Goal: Information Seeking & Learning: Understand process/instructions

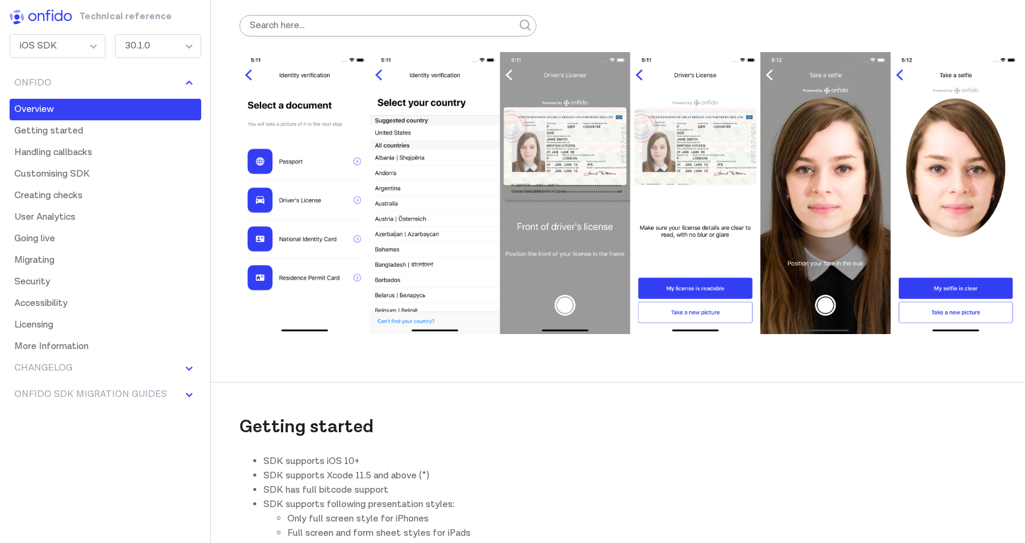
scroll to position [260, 0]
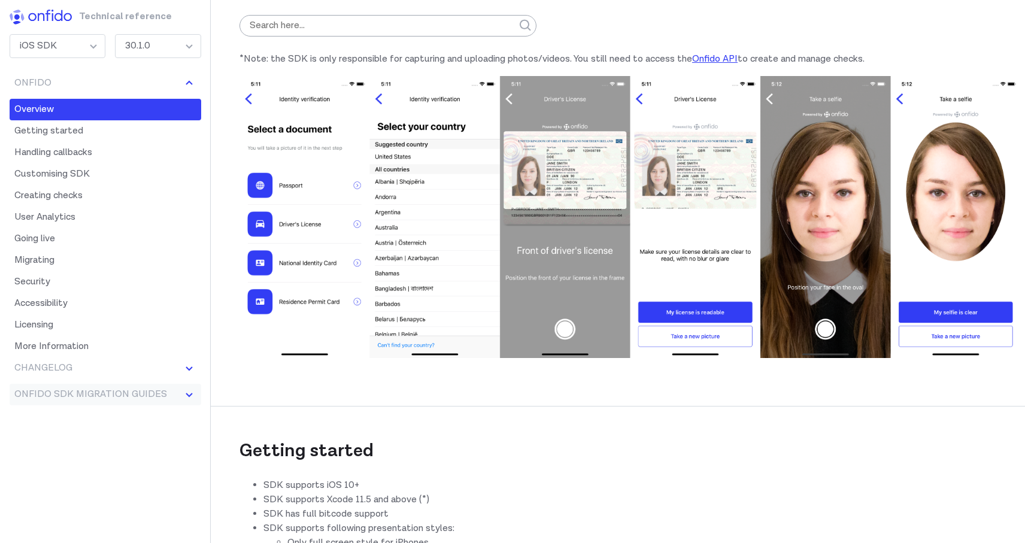
click at [121, 394] on button "Onfido SDK Migration Guides" at bounding box center [106, 395] width 192 height 22
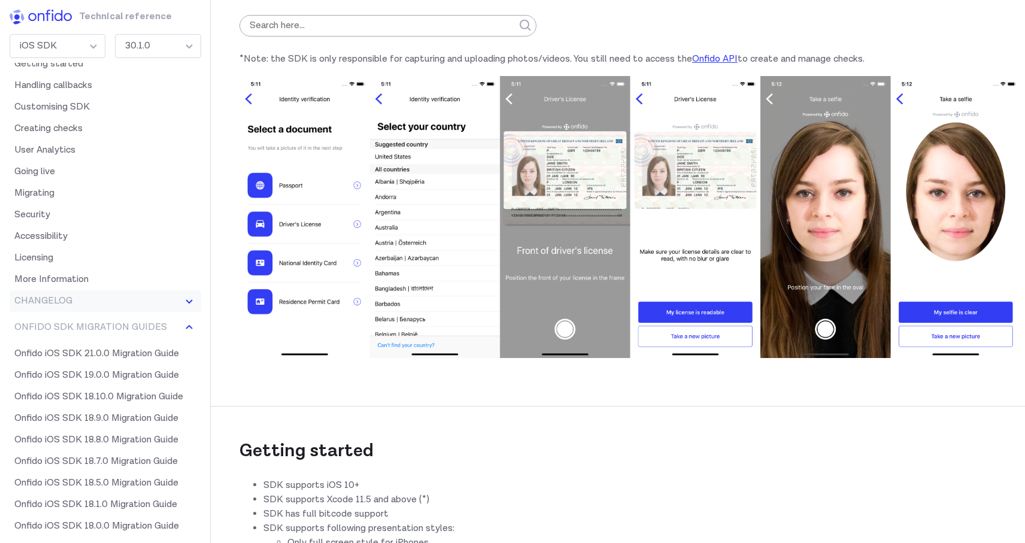
scroll to position [0, 0]
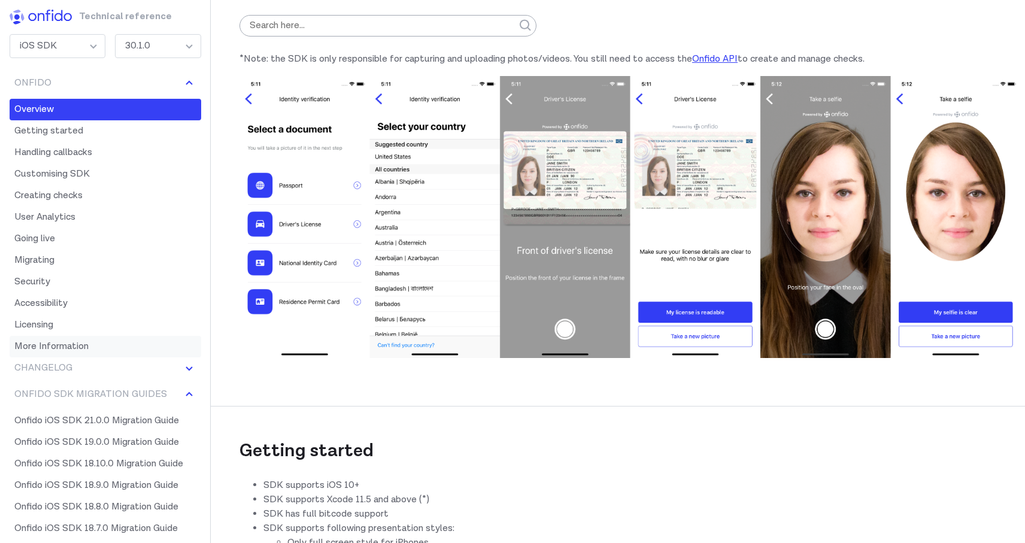
click at [80, 347] on link "More Information" at bounding box center [106, 347] width 192 height 22
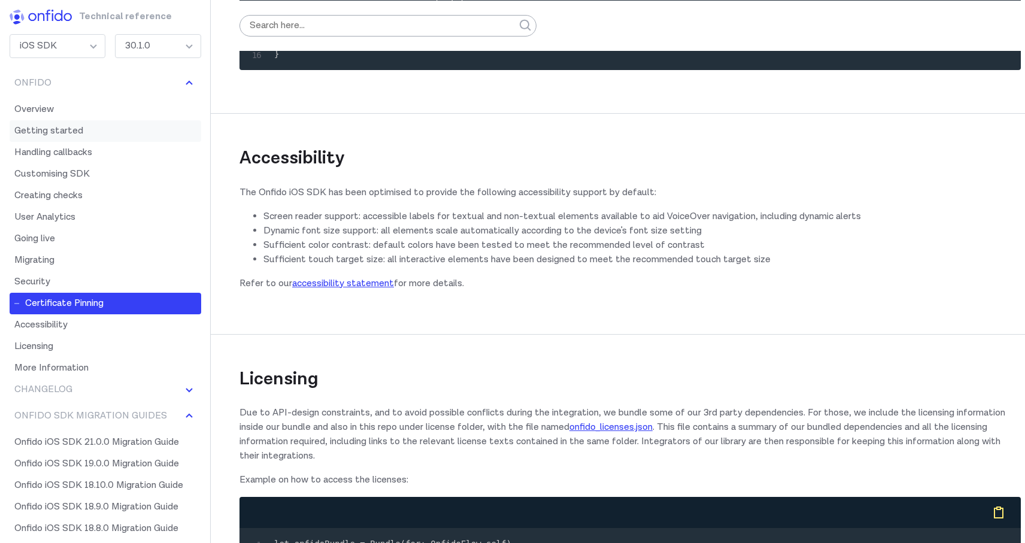
click at [66, 131] on link "Getting started" at bounding box center [106, 131] width 192 height 22
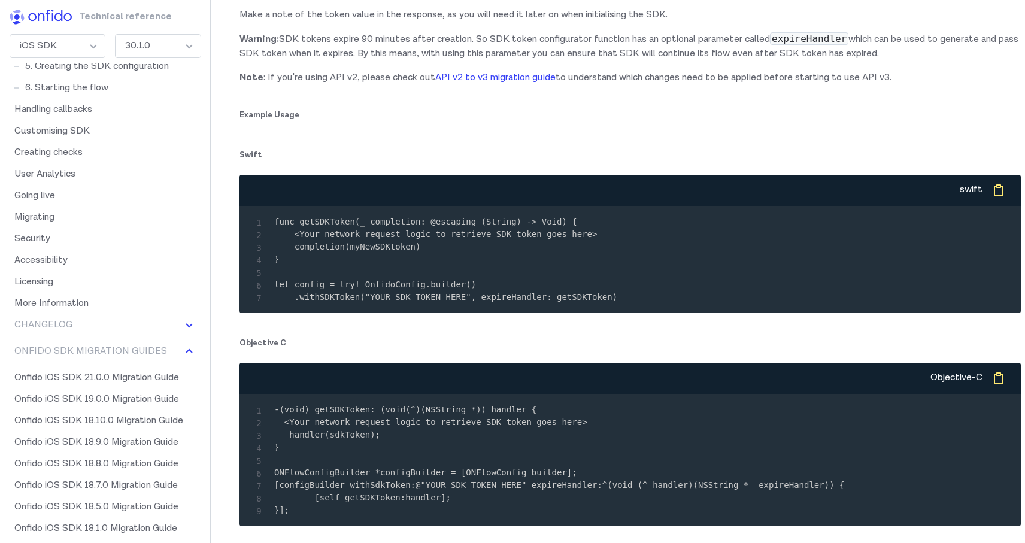
scroll to position [175, 0]
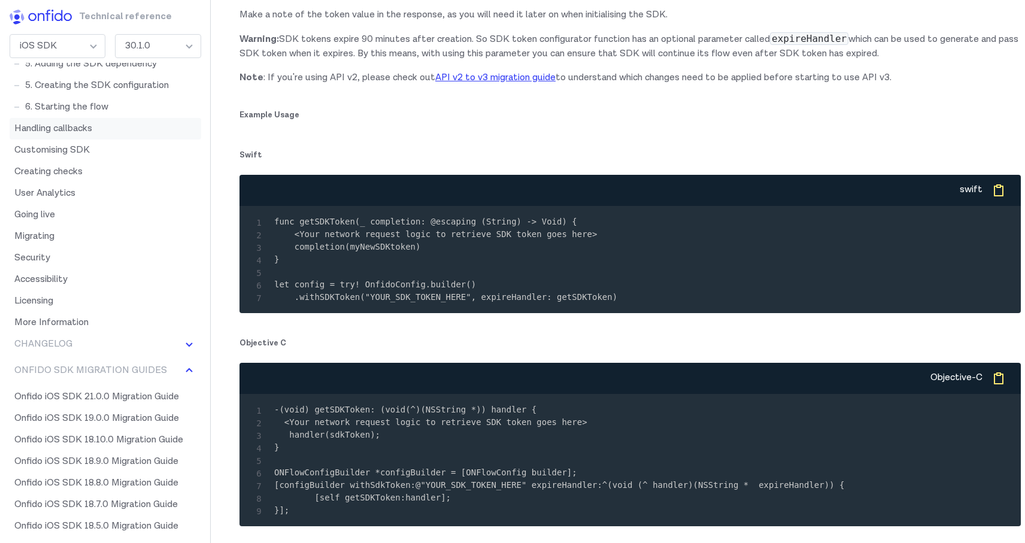
click at [62, 132] on link "Handling callbacks" at bounding box center [106, 129] width 192 height 22
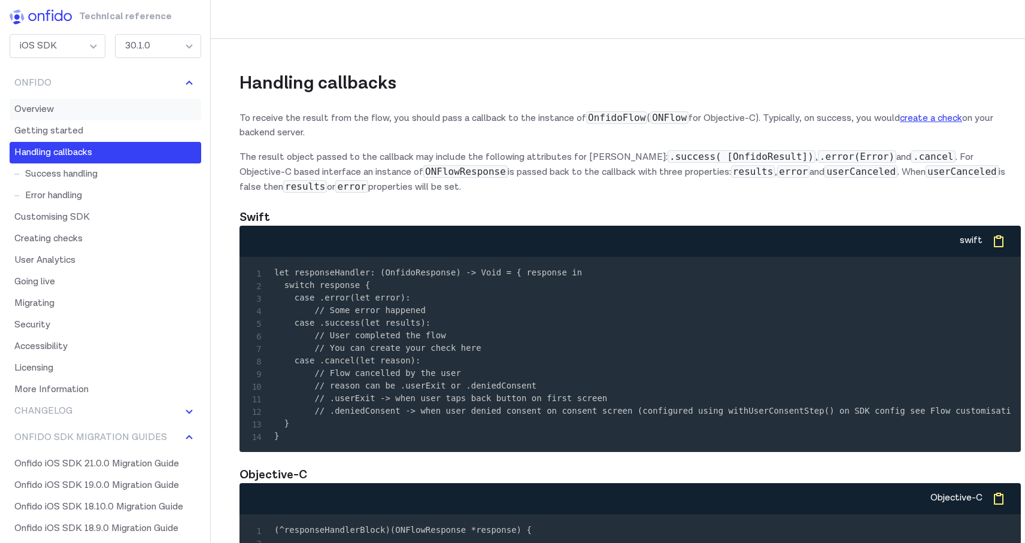
click at [53, 107] on link "Overview" at bounding box center [106, 110] width 192 height 22
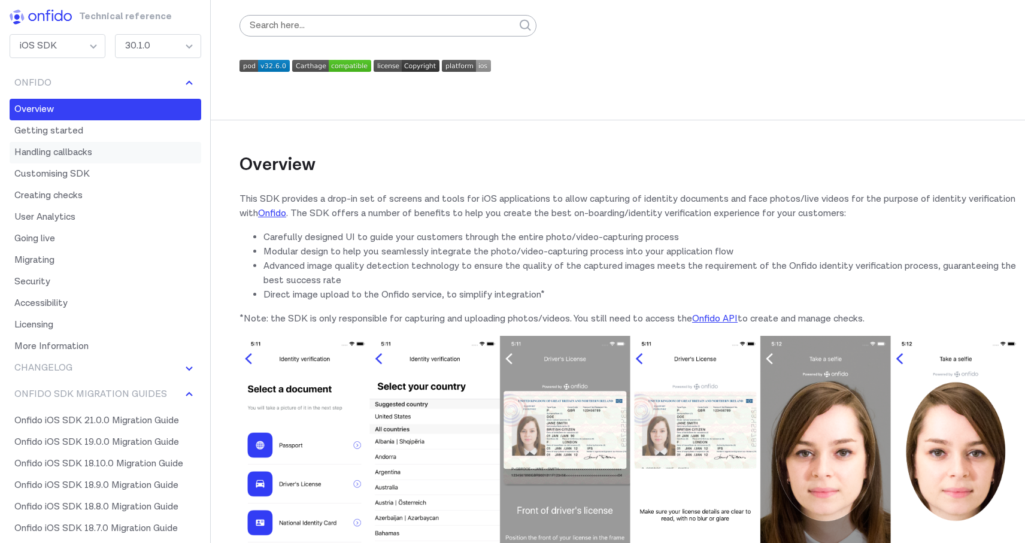
click at [74, 148] on link "Handling callbacks" at bounding box center [106, 153] width 192 height 22
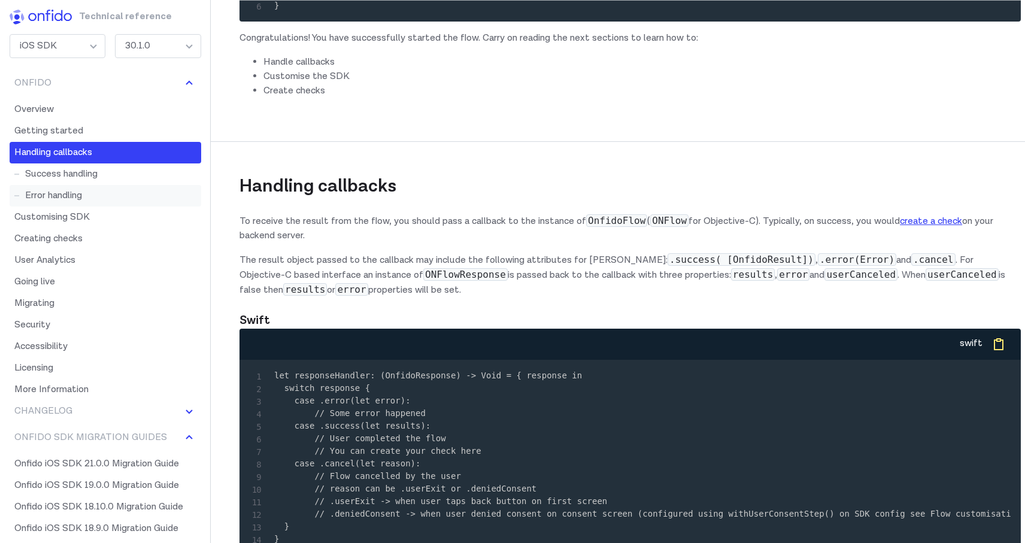
scroll to position [5028, 0]
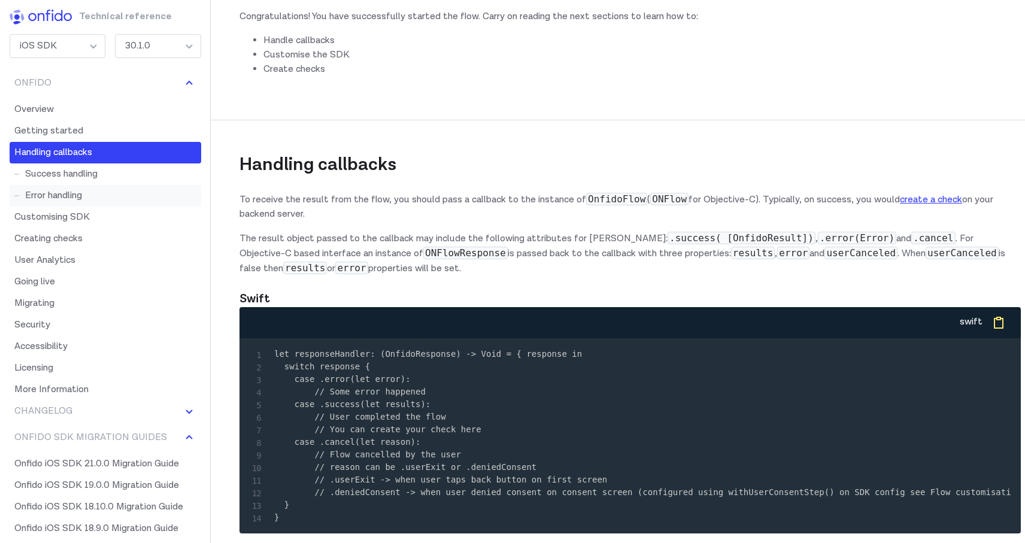
click at [69, 204] on link "Error handling" at bounding box center [106, 196] width 192 height 22
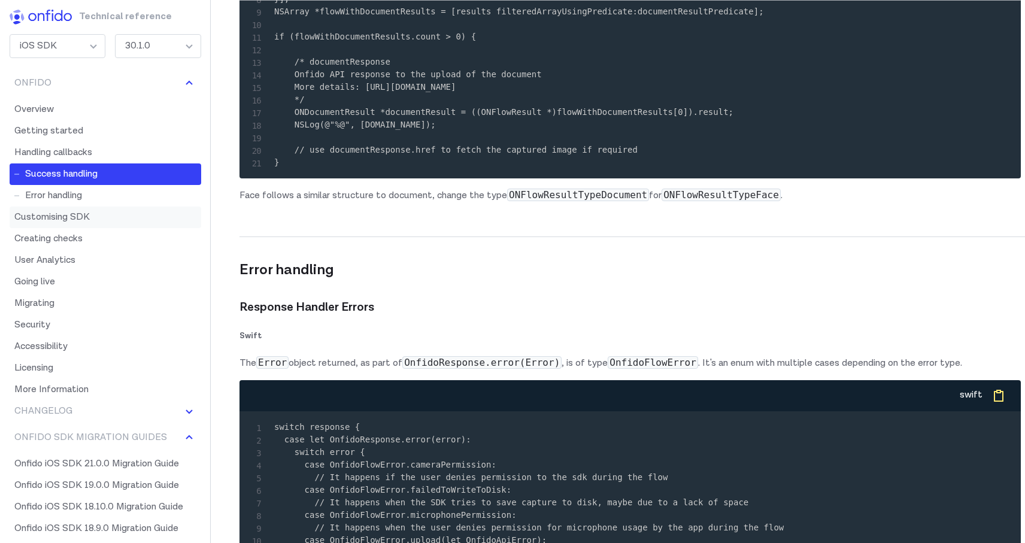
click at [72, 221] on link "Customising SDK" at bounding box center [106, 218] width 192 height 22
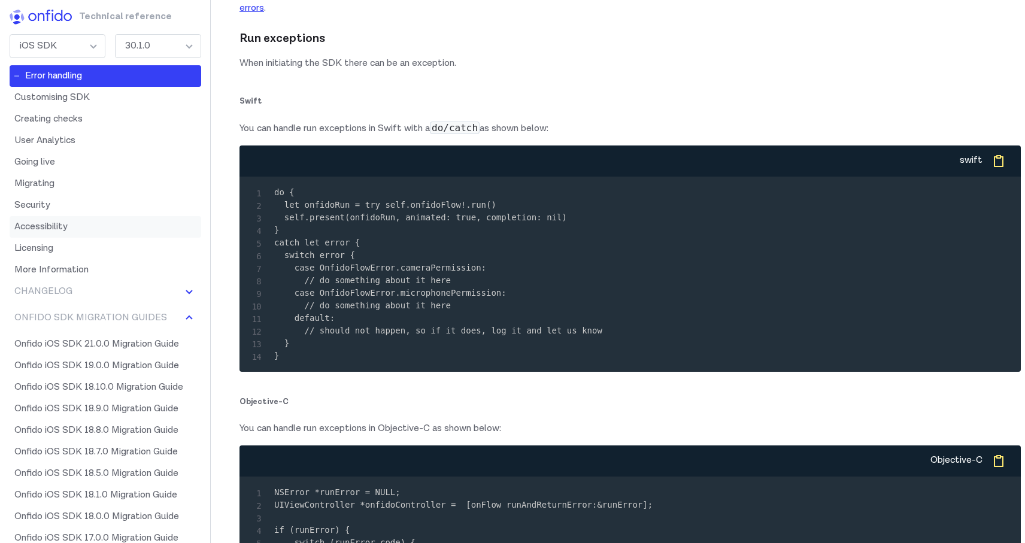
scroll to position [129, 0]
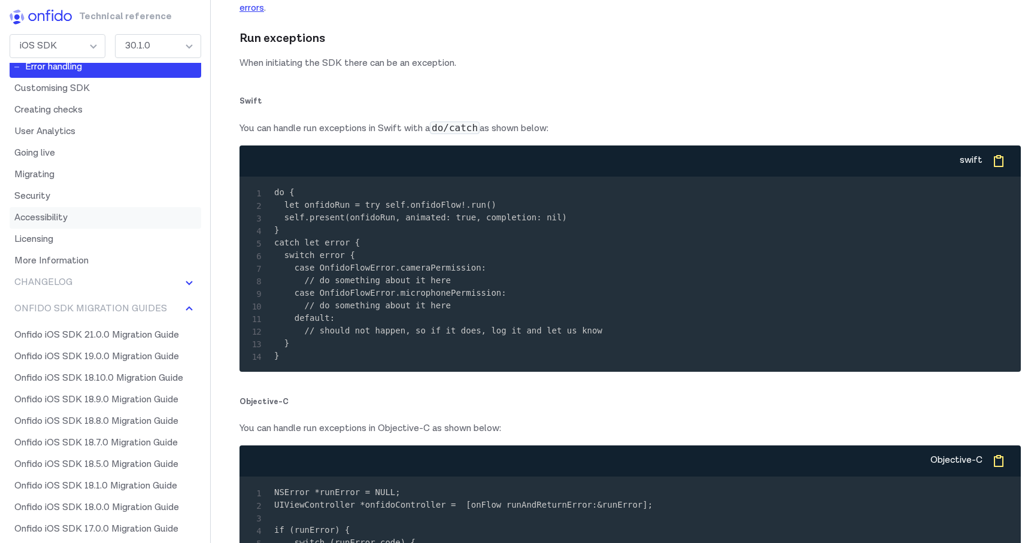
click at [68, 226] on link "Accessibility" at bounding box center [106, 218] width 192 height 22
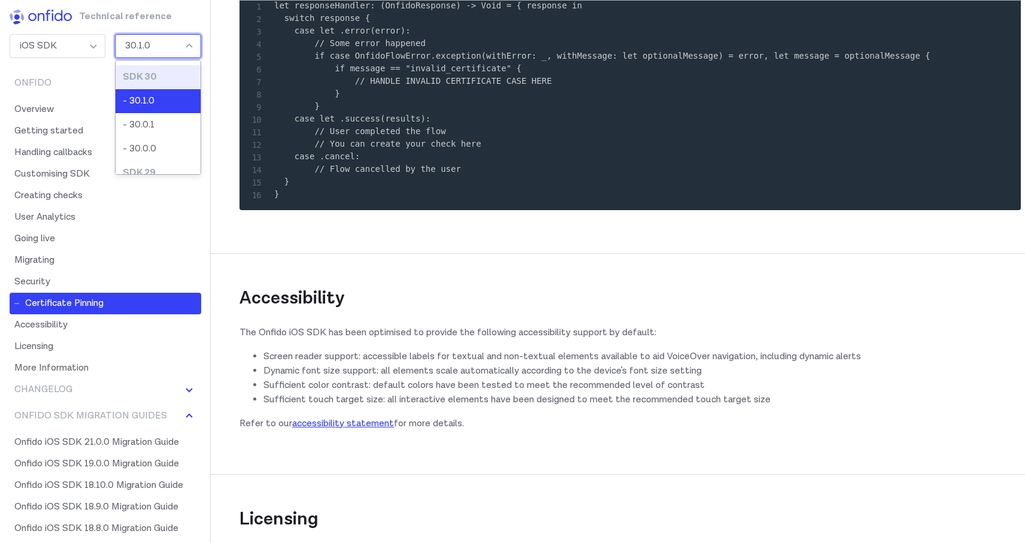
click at [188, 43] on div "30.1.0" at bounding box center [158, 46] width 86 height 24
click at [30, 187] on link "Creating checks" at bounding box center [106, 196] width 192 height 22
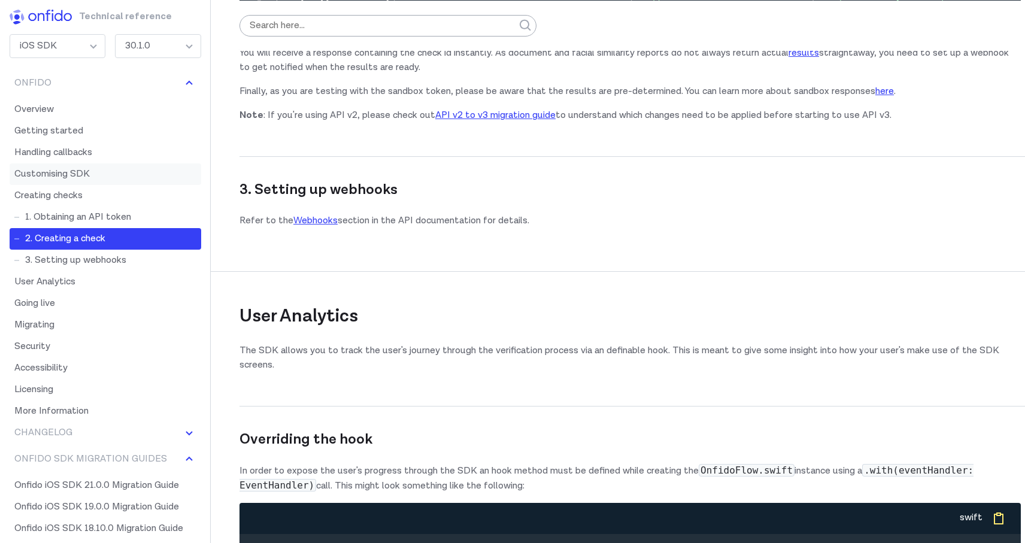
click at [66, 173] on link "Customising SDK" at bounding box center [106, 175] width 192 height 22
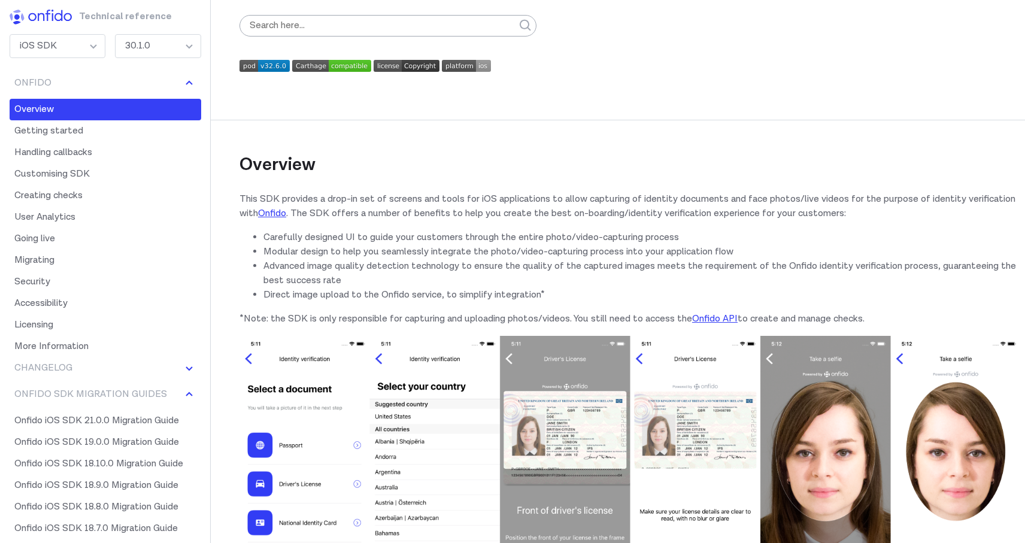
scroll to position [281, 0]
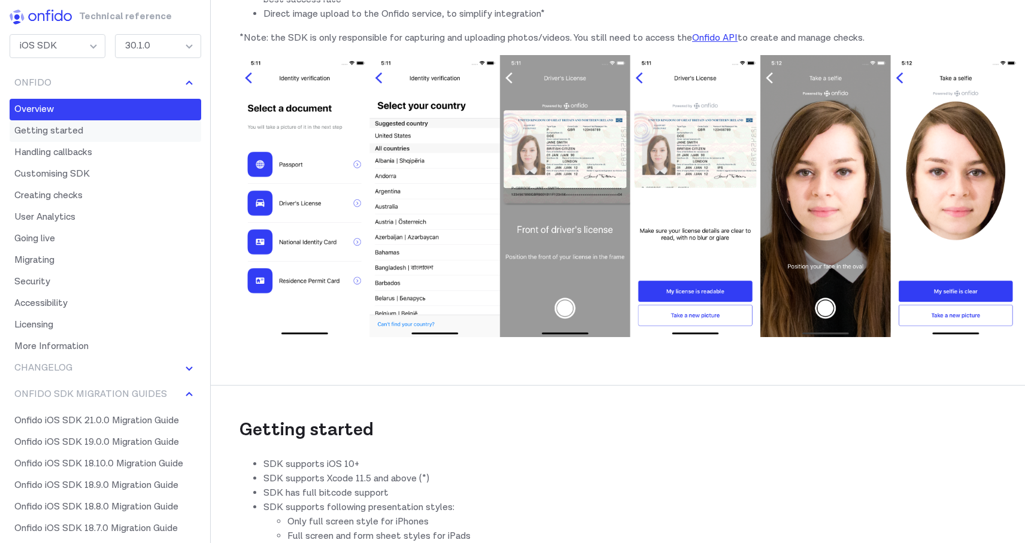
click at [72, 126] on link "Getting started" at bounding box center [106, 131] width 192 height 22
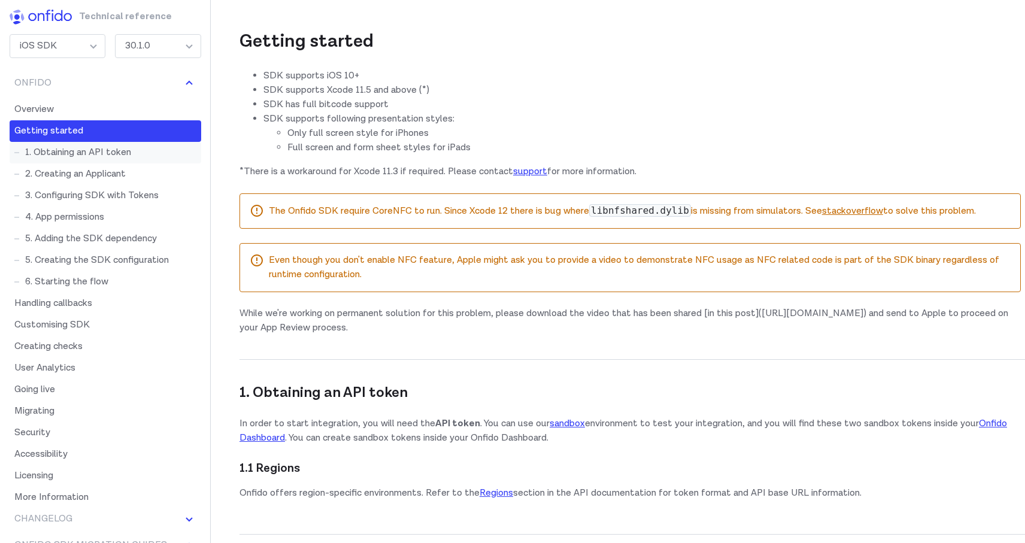
click at [72, 153] on link "1. Obtaining an API token" at bounding box center [106, 153] width 192 height 22
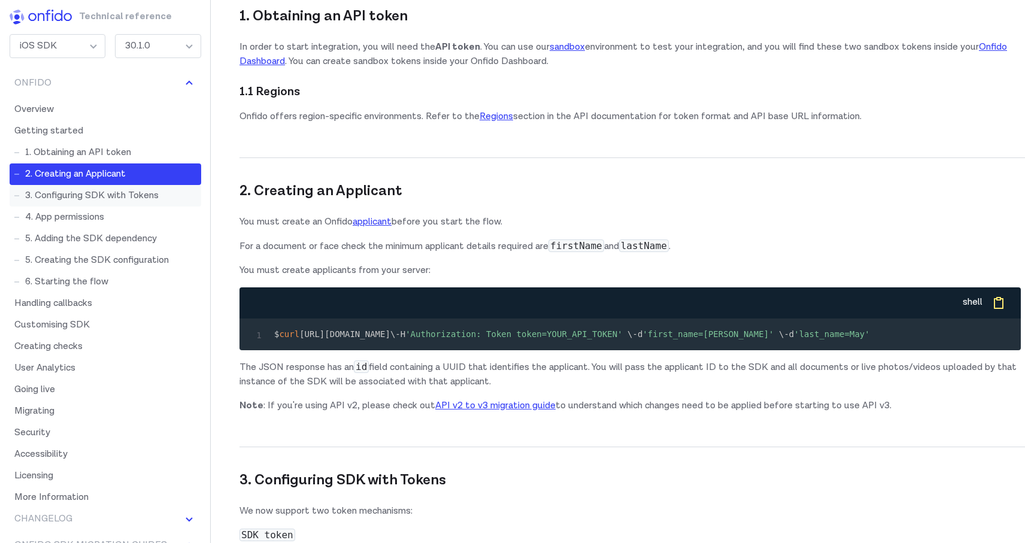
click at [85, 190] on link "3. Configuring SDK with Tokens" at bounding box center [106, 196] width 192 height 22
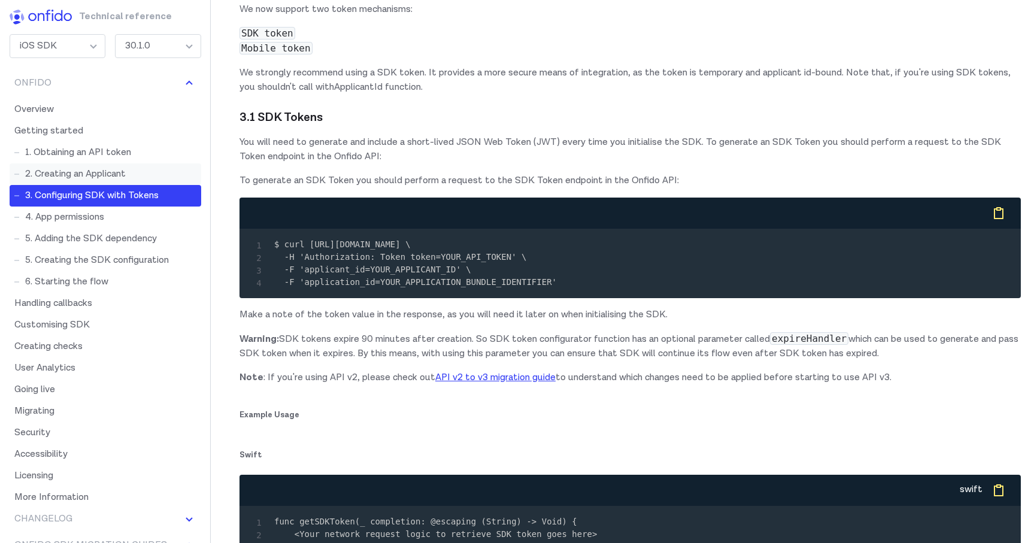
click at [103, 170] on link "2. Creating an Applicant" at bounding box center [106, 175] width 192 height 22
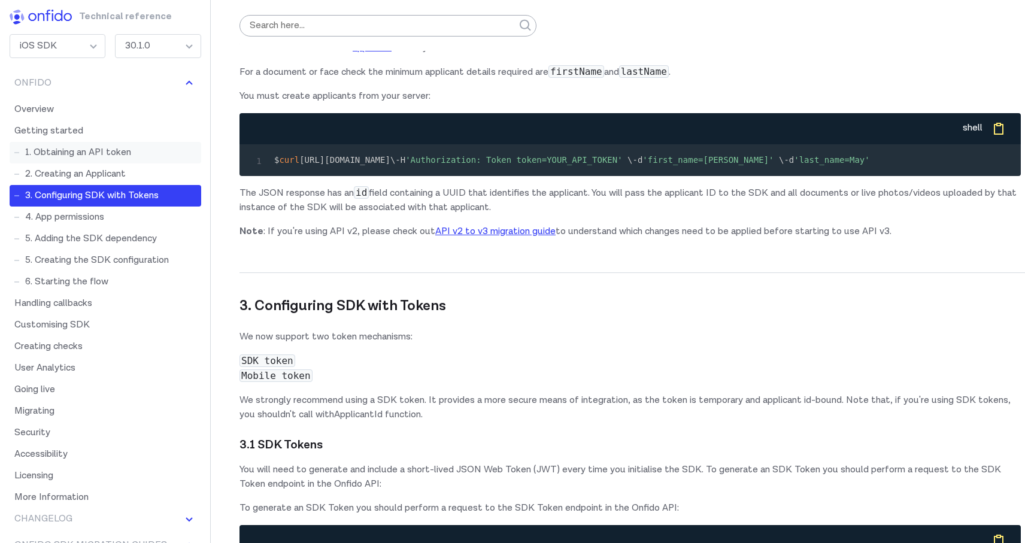
click at [98, 149] on link "1. Obtaining an API token" at bounding box center [106, 153] width 192 height 22
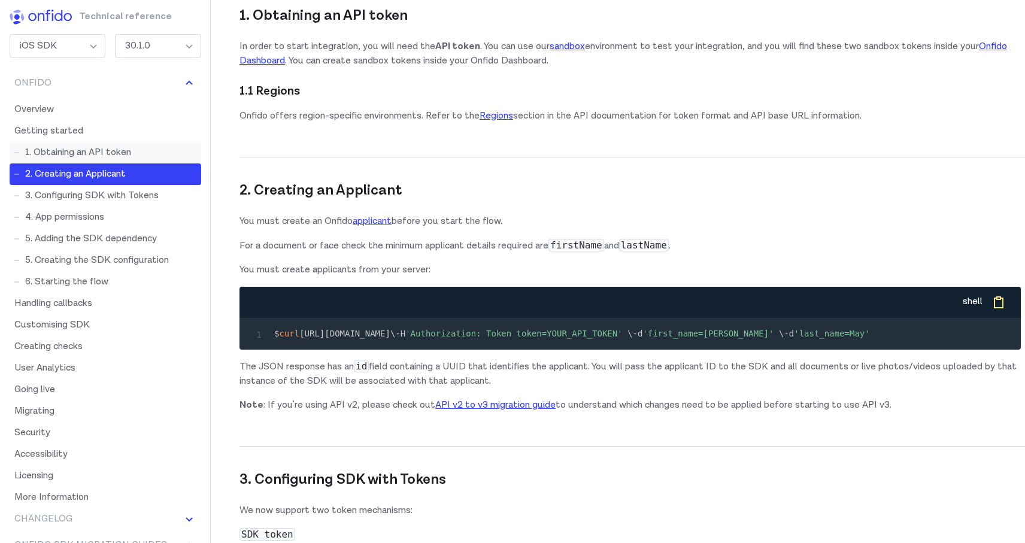
click at [98, 149] on link "1. Obtaining an API token" at bounding box center [106, 153] width 192 height 22
click at [96, 192] on link "3. Configuring SDK with Tokens" at bounding box center [106, 196] width 192 height 22
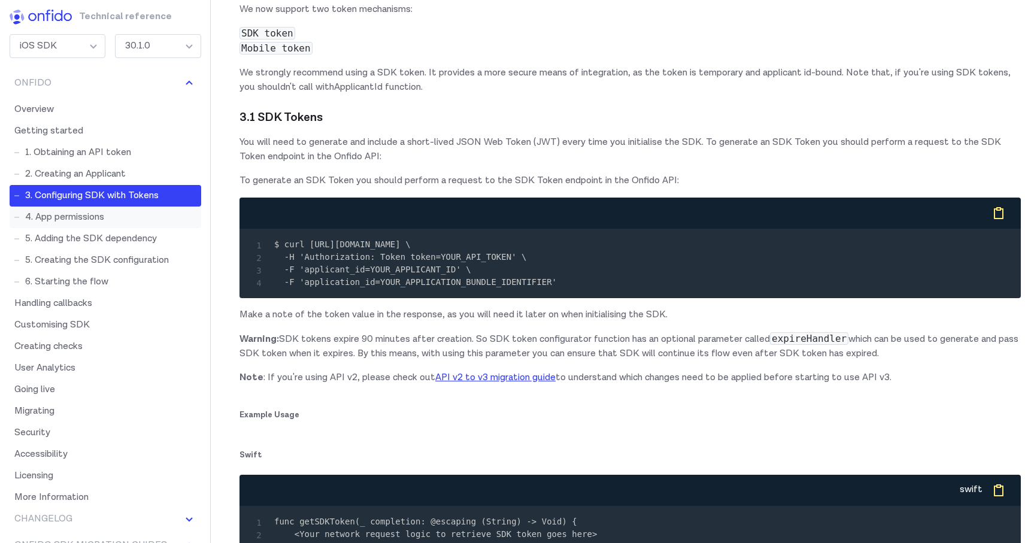
click at [95, 219] on link "4. App permissions" at bounding box center [106, 218] width 192 height 22
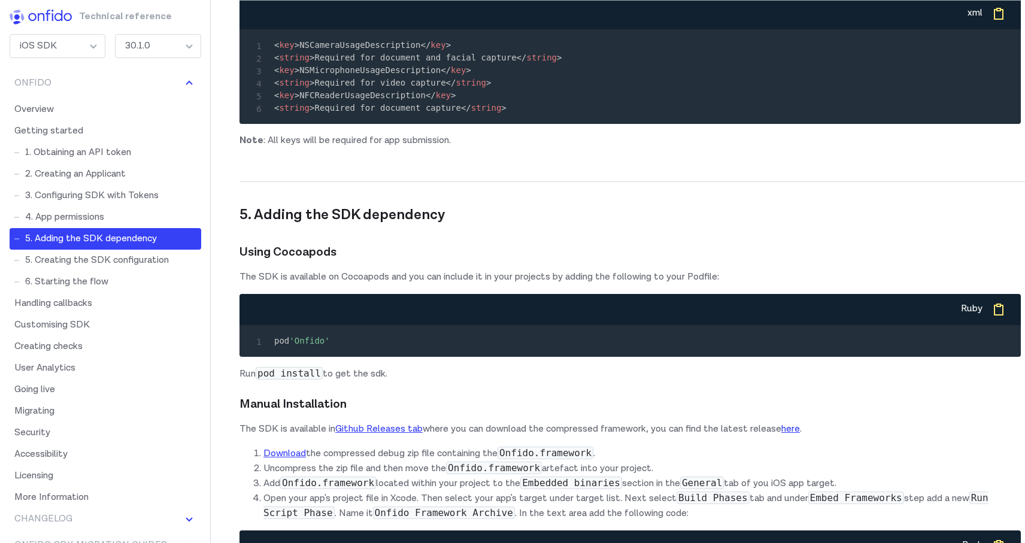
click at [99, 235] on link "5. Adding the SDK dependency" at bounding box center [106, 239] width 192 height 22
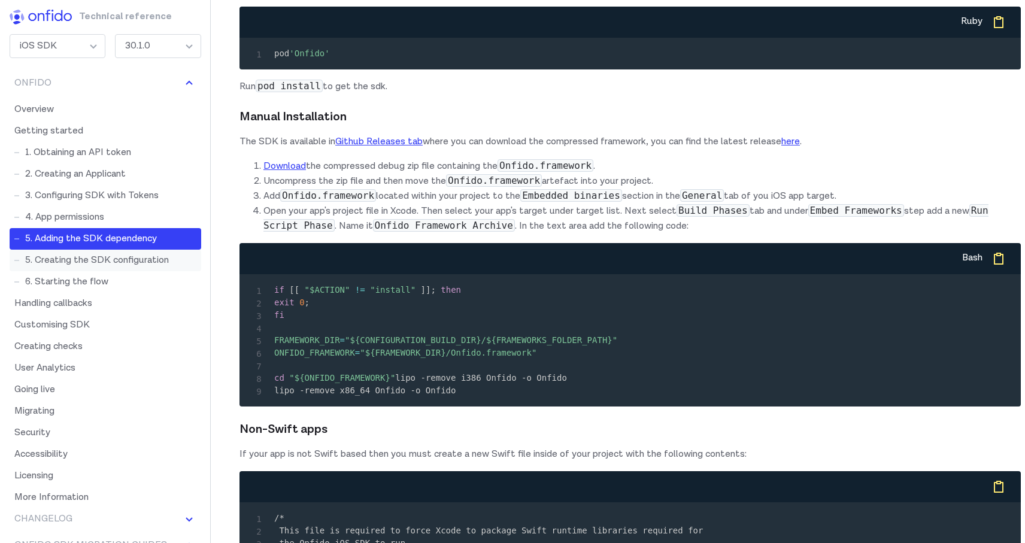
click at [101, 255] on link "5. Creating the SDK configuration" at bounding box center [106, 261] width 192 height 22
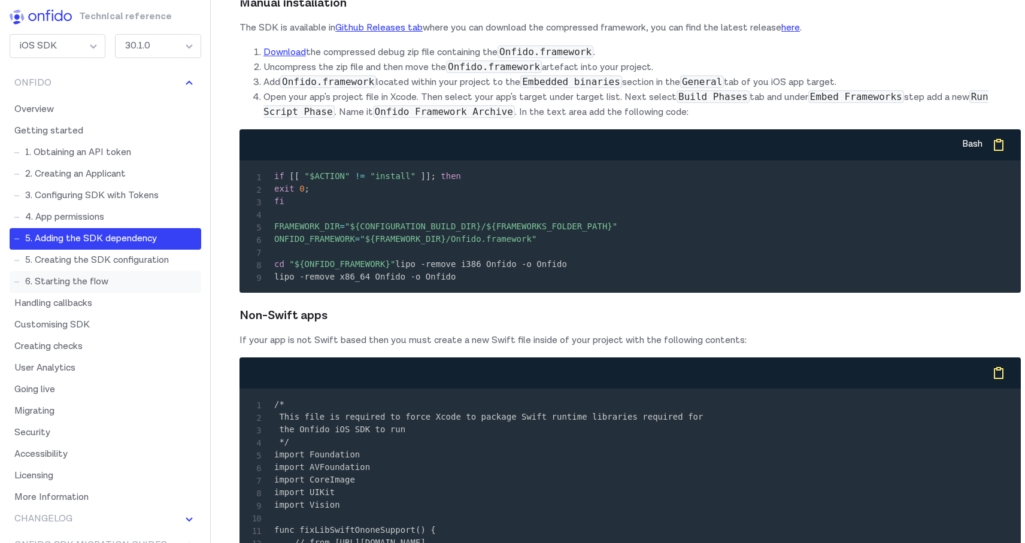
click at [93, 277] on link "6. Starting the flow" at bounding box center [106, 282] width 192 height 22
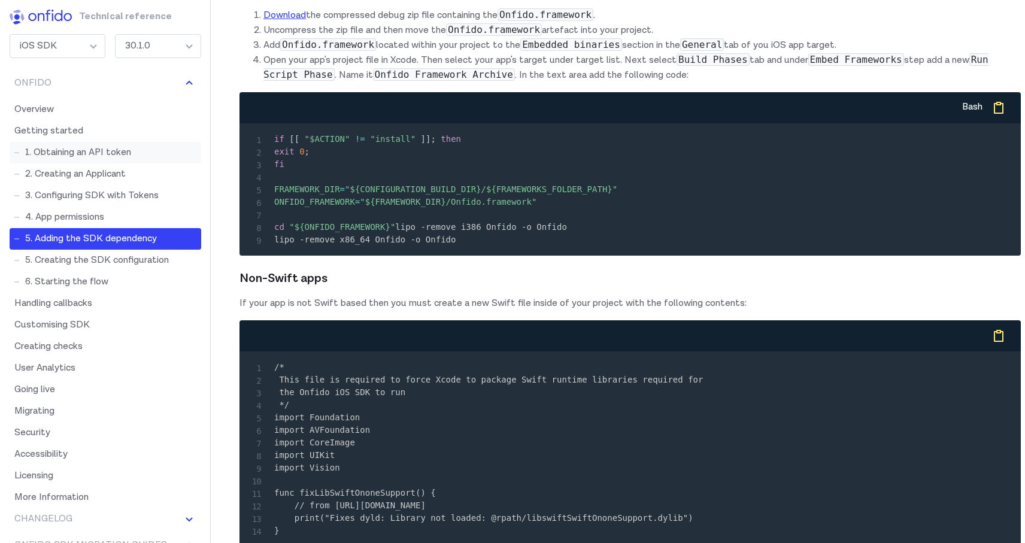
click at [83, 153] on link "1. Obtaining an API token" at bounding box center [106, 153] width 192 height 22
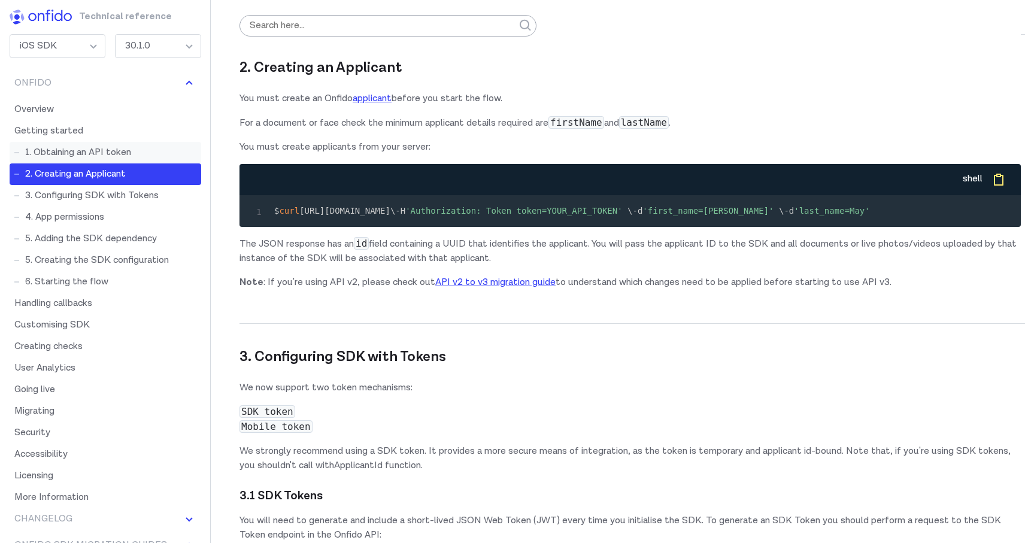
scroll to position [1148, 0]
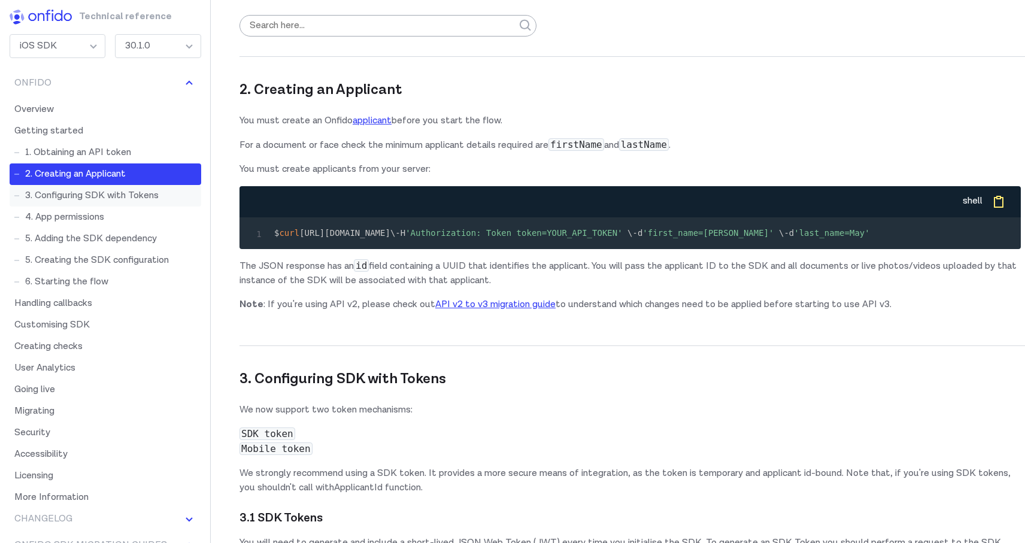
click at [64, 194] on link "3. Configuring SDK with Tokens" at bounding box center [106, 196] width 192 height 22
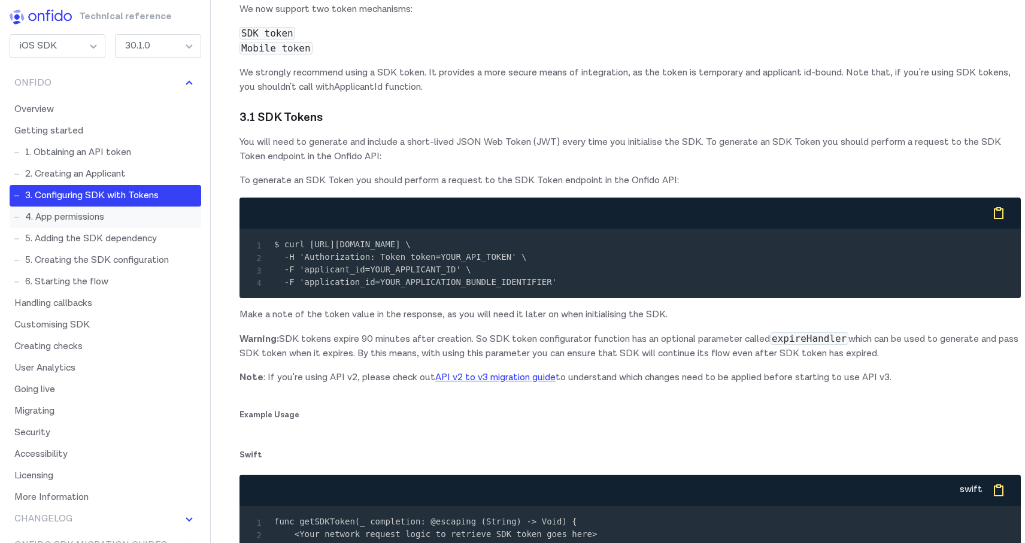
click at [70, 213] on link "4. App permissions" at bounding box center [106, 218] width 192 height 22
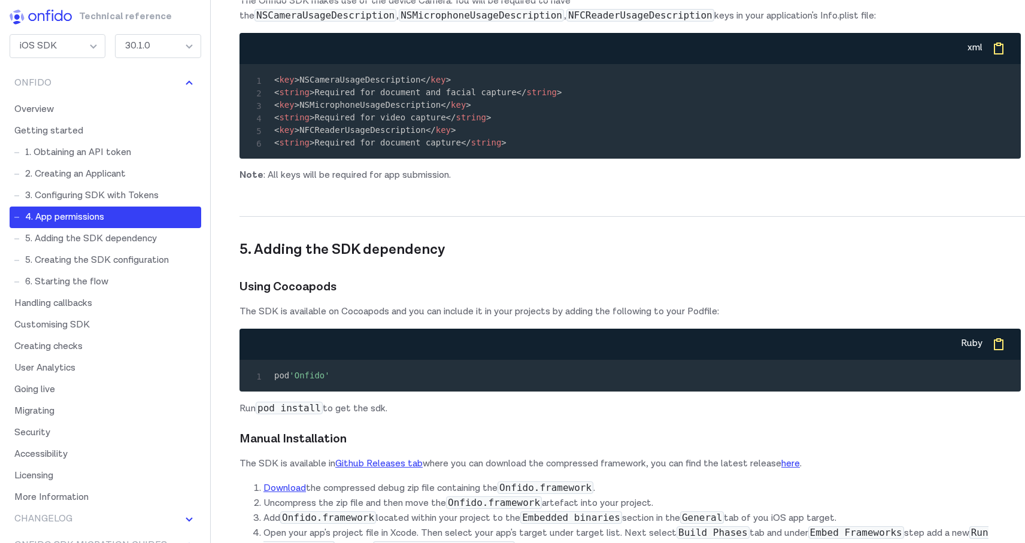
scroll to position [2940, 0]
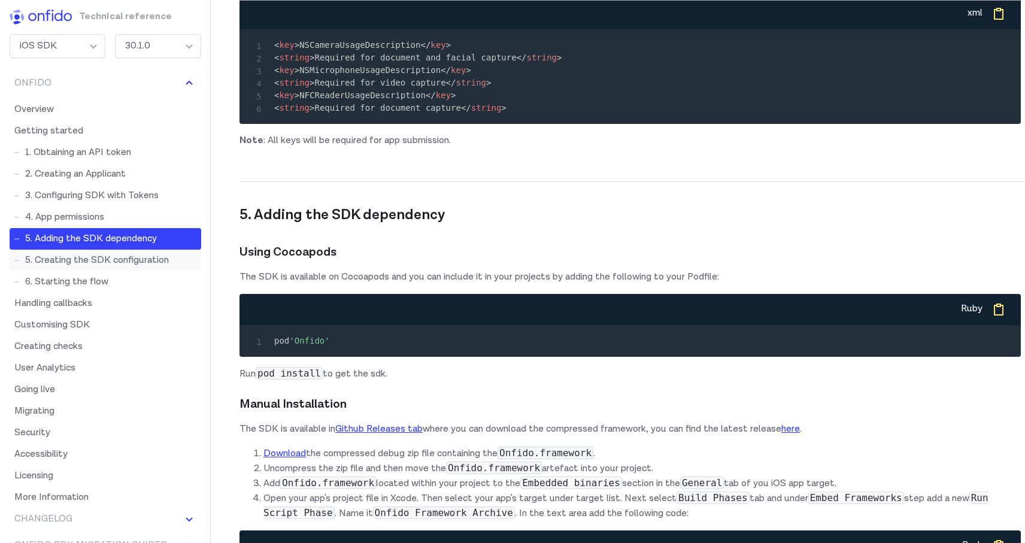
click at [102, 259] on link "5. Creating the SDK configuration" at bounding box center [106, 261] width 192 height 22
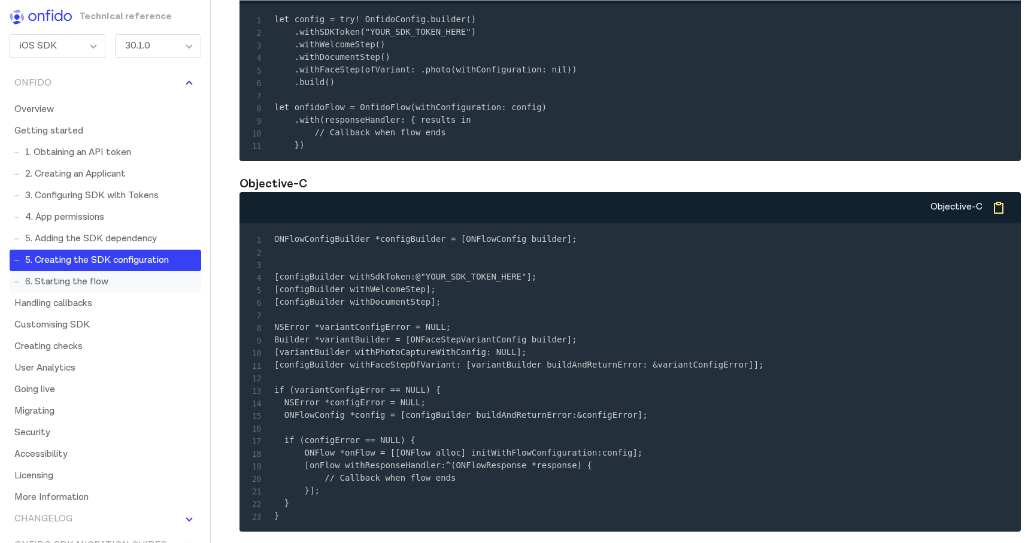
click at [97, 272] on link "6. Starting the flow" at bounding box center [106, 282] width 192 height 22
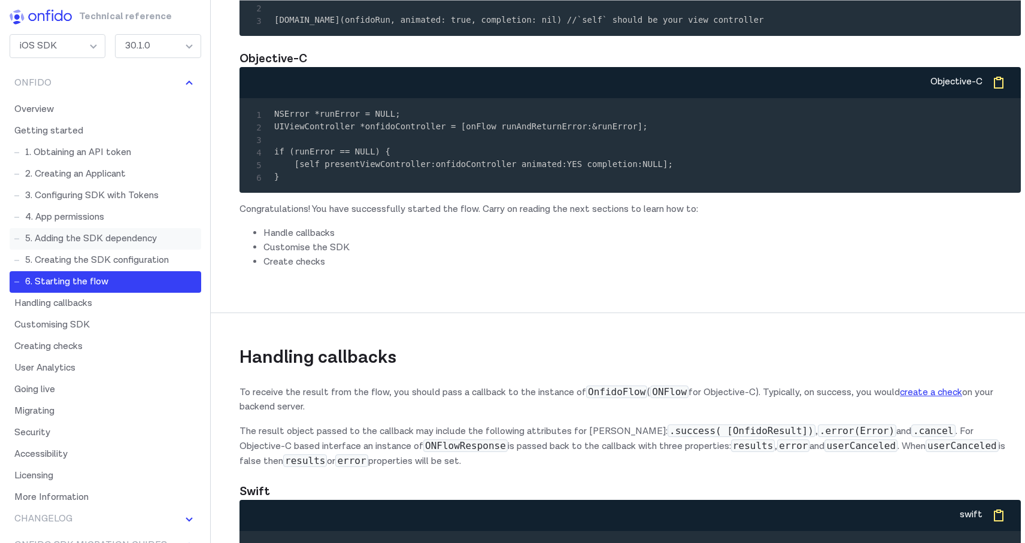
click at [94, 241] on link "5. Adding the SDK dependency" at bounding box center [106, 239] width 192 height 22
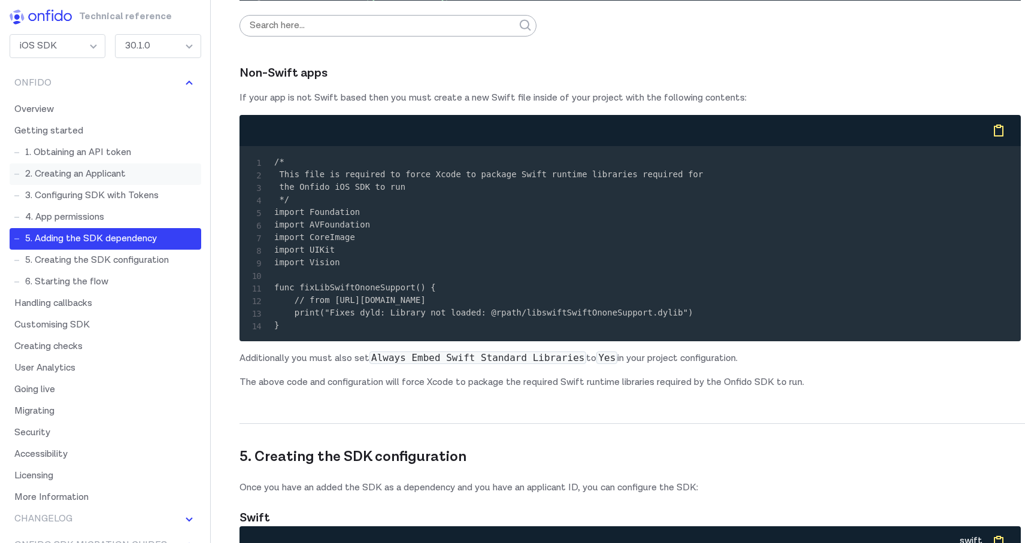
click at [88, 175] on link "2. Creating an Applicant" at bounding box center [106, 175] width 192 height 22
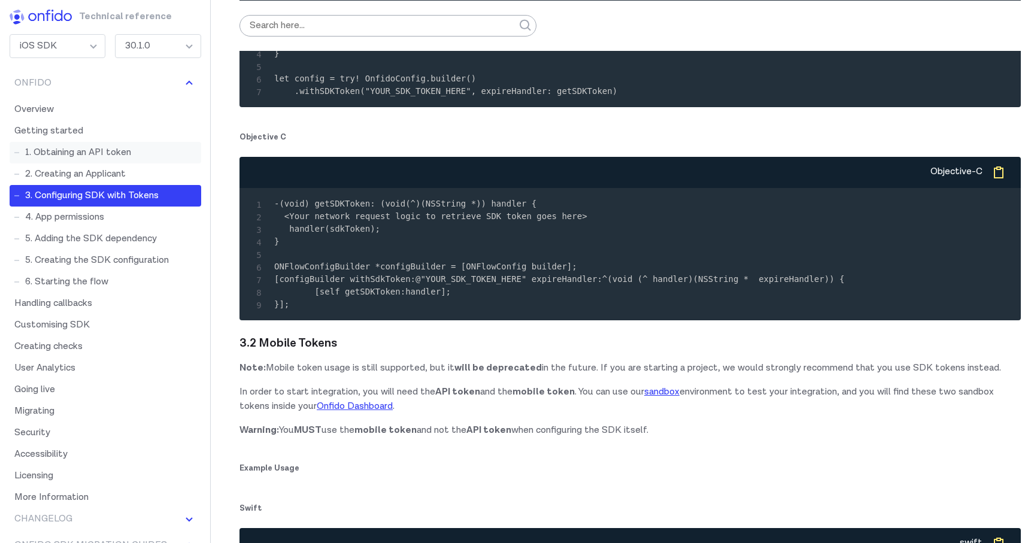
click at [81, 149] on link "1. Obtaining an API token" at bounding box center [106, 153] width 192 height 22
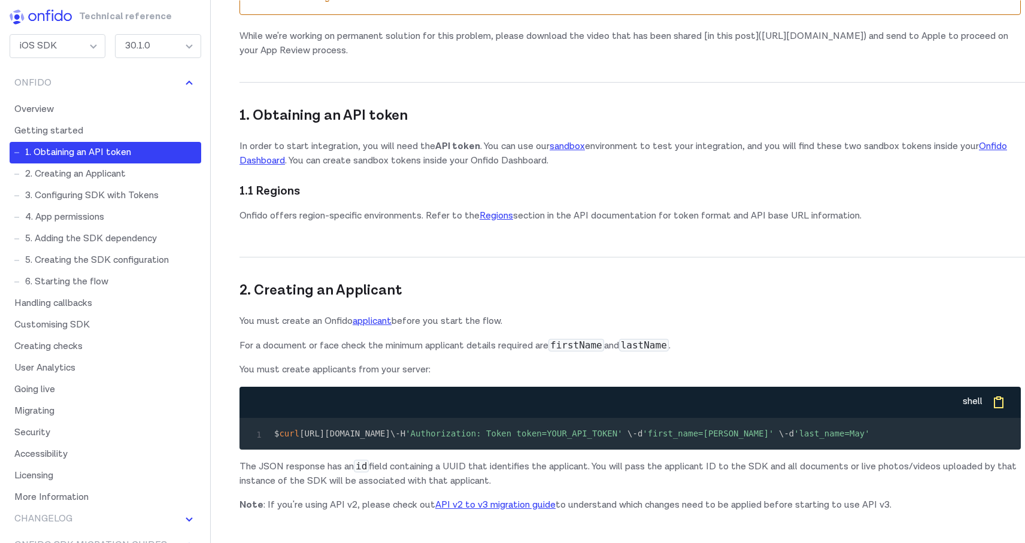
scroll to position [1074, 0]
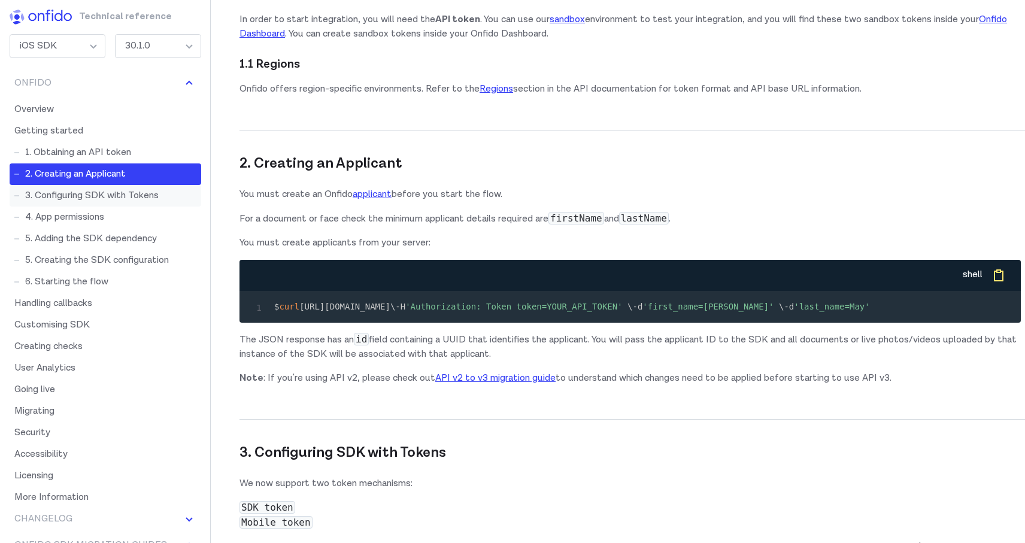
click at [112, 189] on link "3. Configuring SDK with Tokens" at bounding box center [106, 196] width 192 height 22
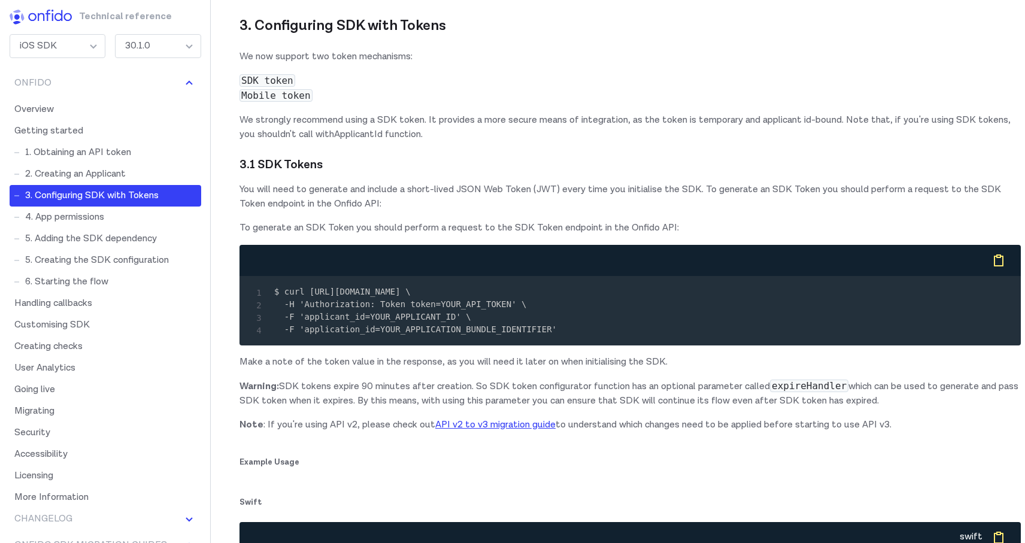
scroll to position [1517, 0]
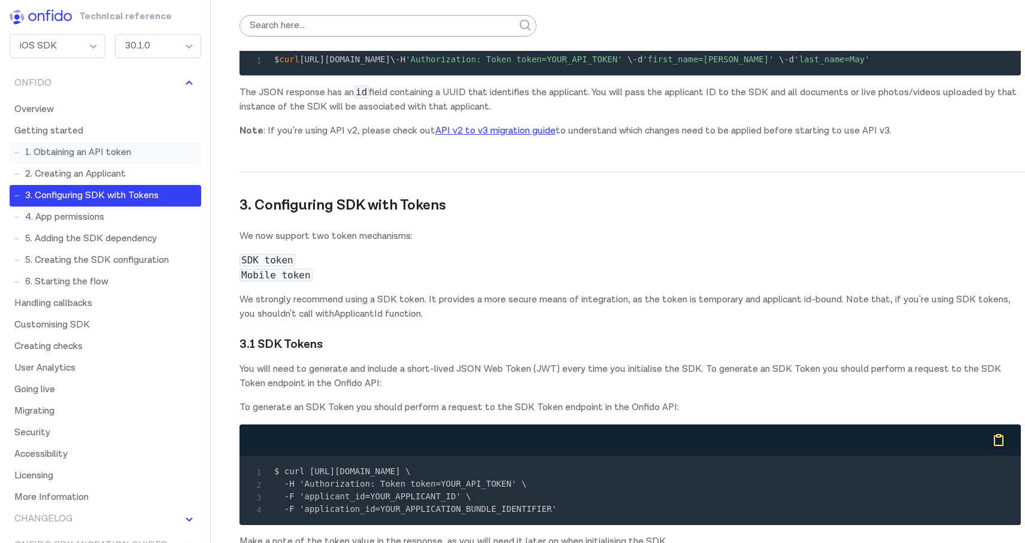
click at [72, 149] on link "1. Obtaining an API token" at bounding box center [106, 153] width 192 height 22
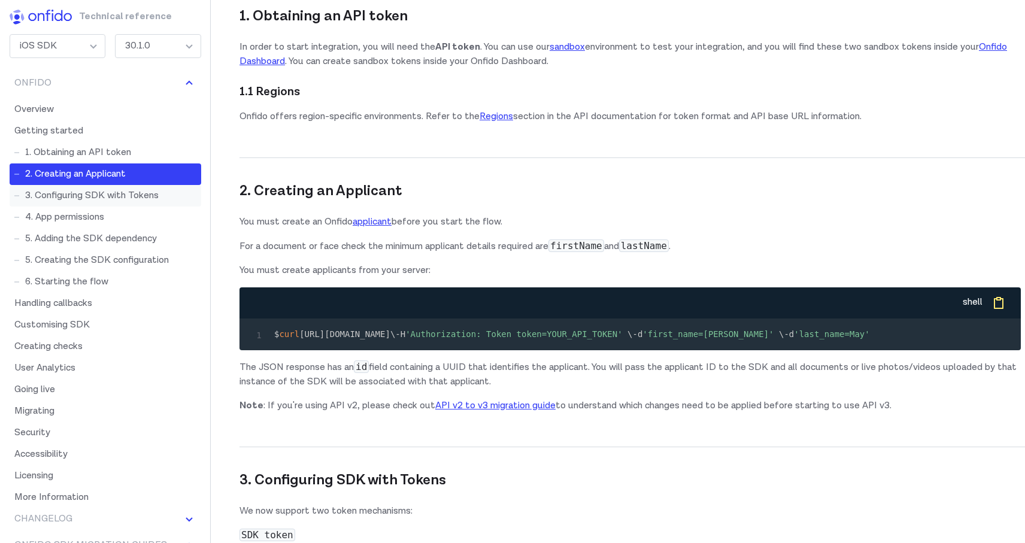
click at [49, 195] on link "3. Configuring SDK with Tokens" at bounding box center [106, 196] width 192 height 22
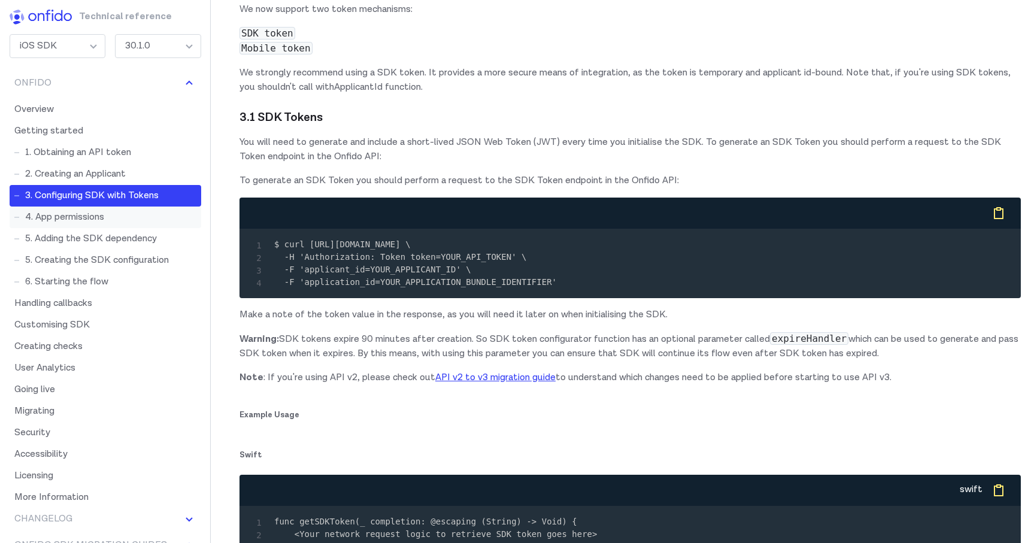
click at [63, 207] on link "4. App permissions" at bounding box center [106, 218] width 192 height 22
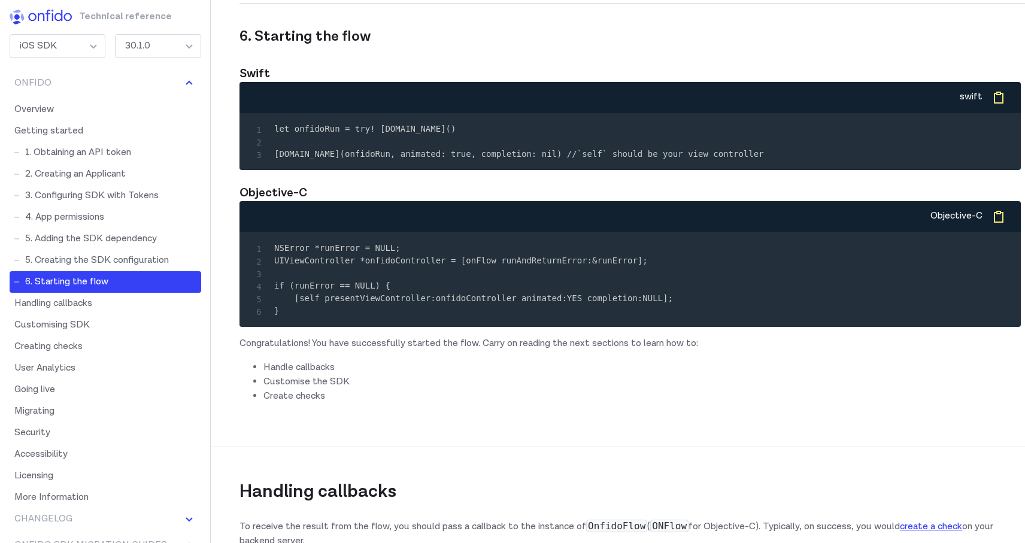
scroll to position [4804, 0]
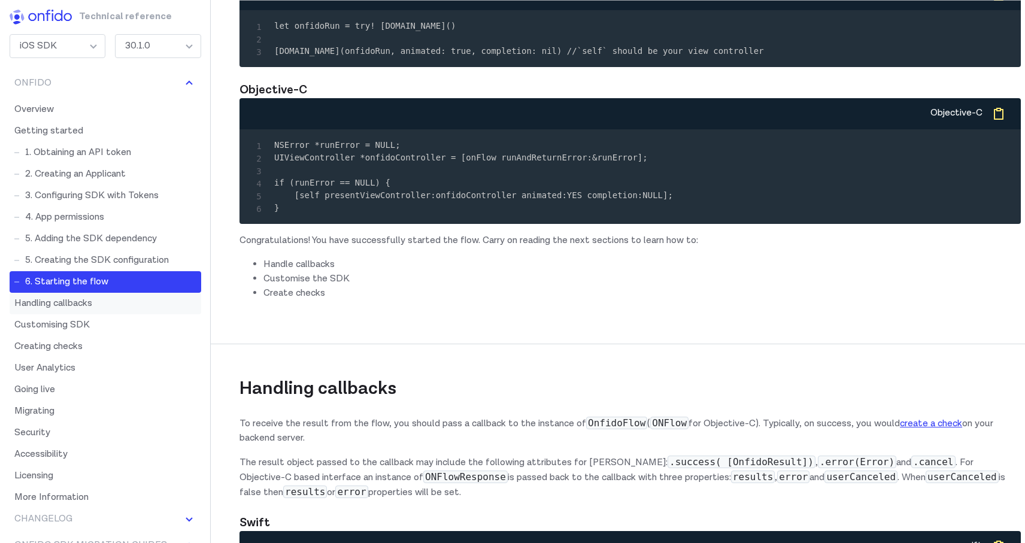
click at [60, 302] on link "Handling callbacks" at bounding box center [106, 304] width 192 height 22
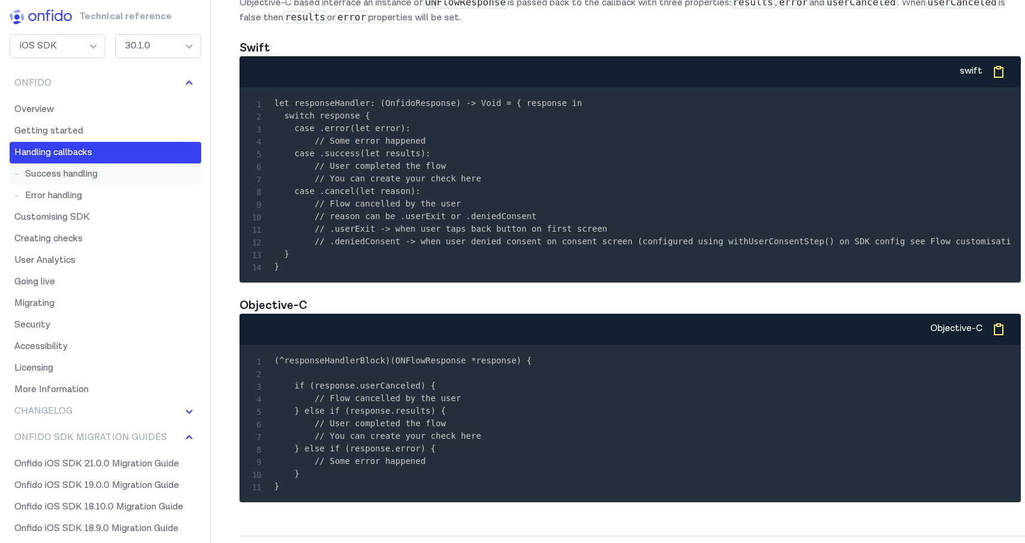
click at [57, 174] on link "Success handling" at bounding box center [106, 175] width 192 height 22
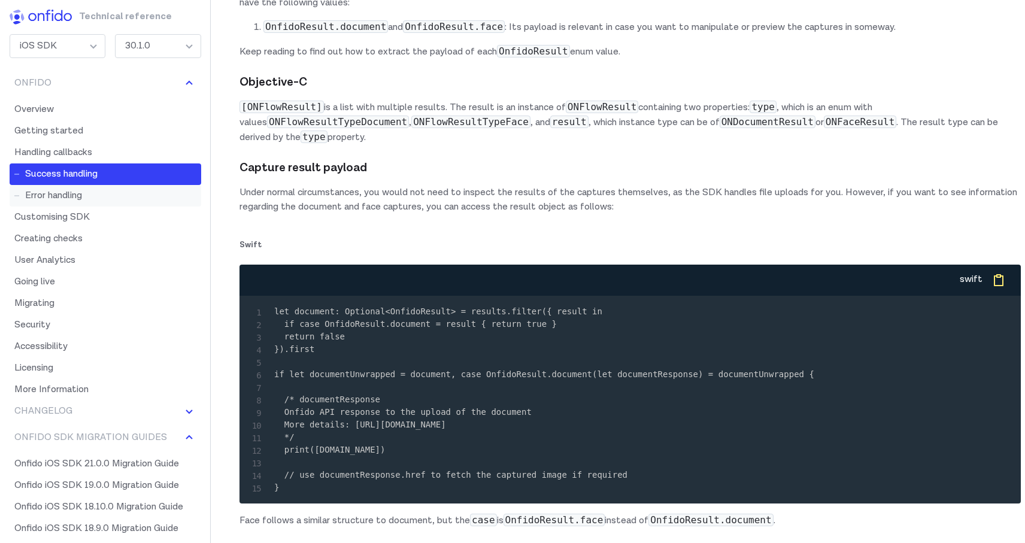
click at [66, 186] on link "Error handling" at bounding box center [106, 196] width 192 height 22
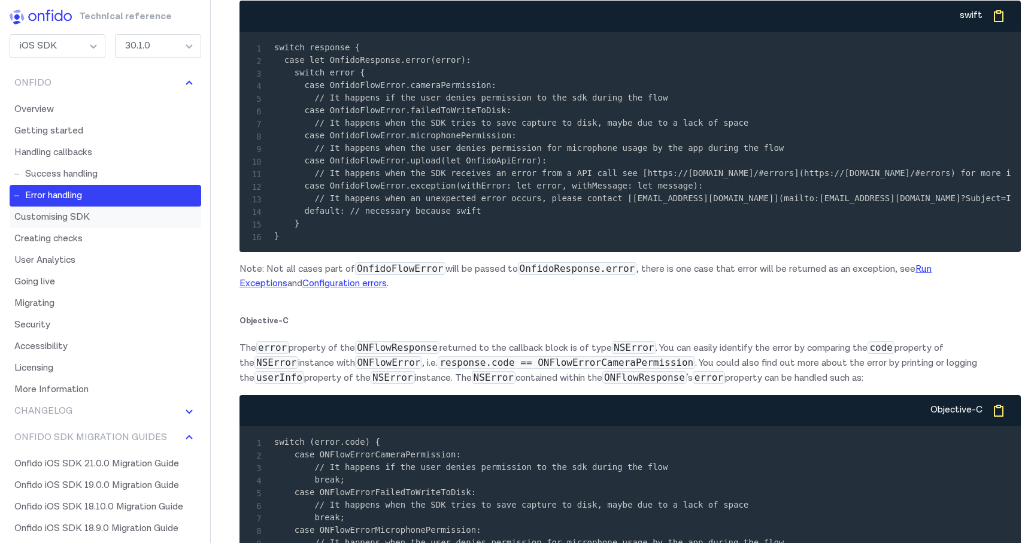
click at [80, 219] on link "Customising SDK" at bounding box center [106, 218] width 192 height 22
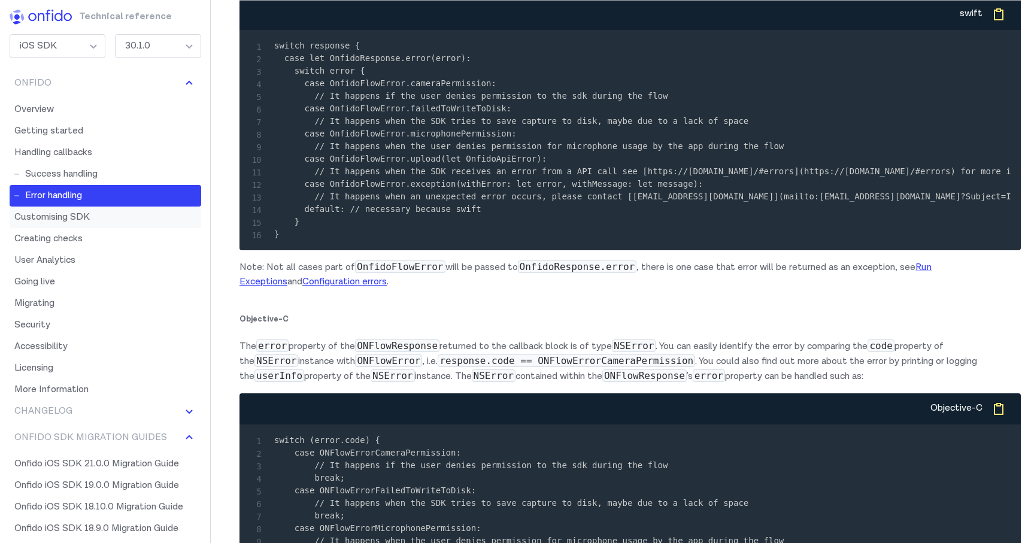
click at [72, 214] on link "Customising SDK" at bounding box center [106, 218] width 192 height 22
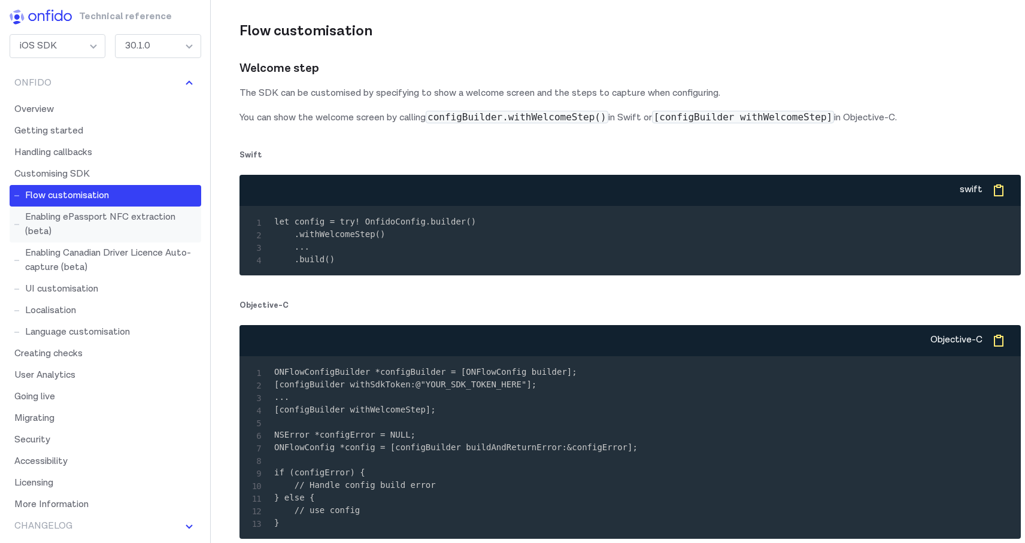
scroll to position [8890, 0]
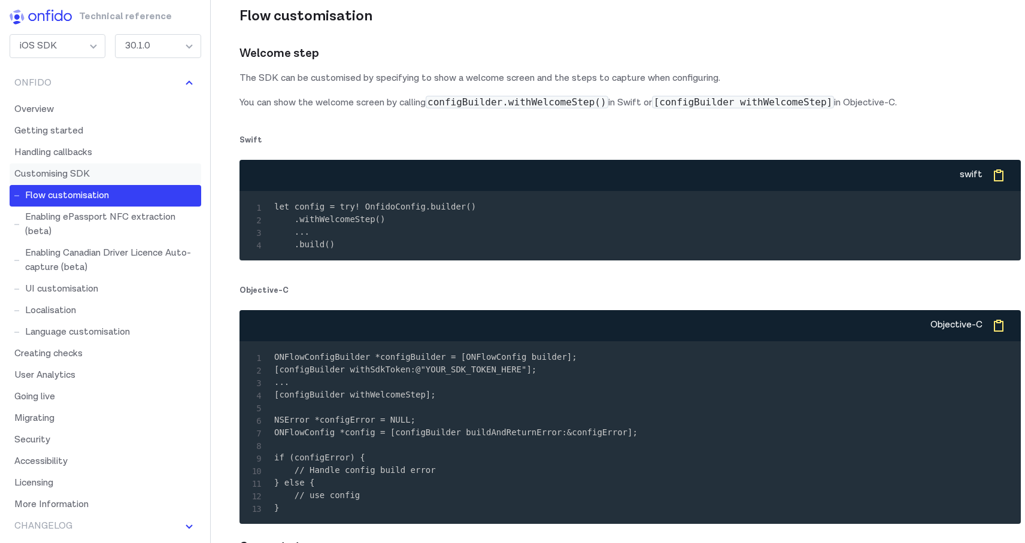
click at [77, 175] on link "Customising SDK" at bounding box center [106, 175] width 192 height 22
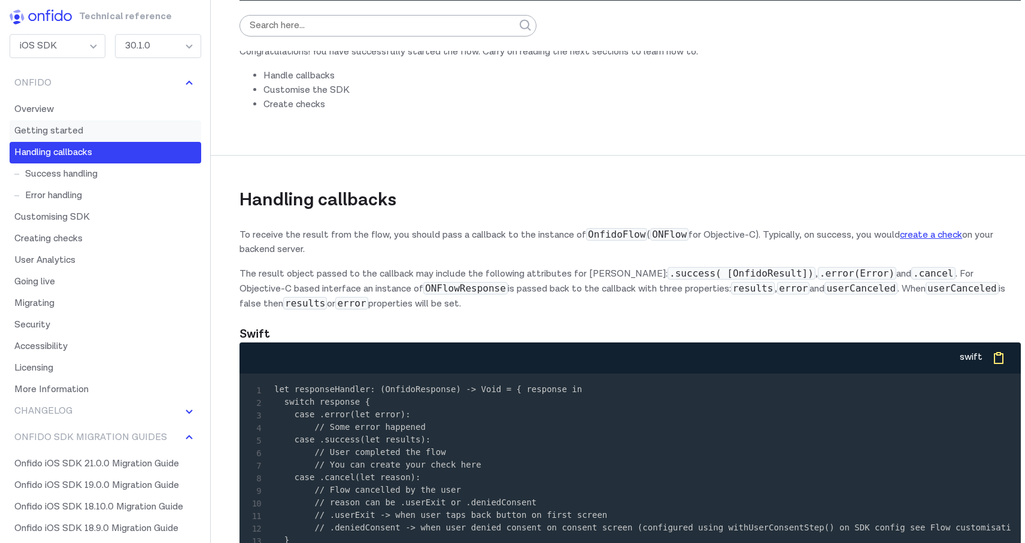
click at [60, 133] on link "Getting started" at bounding box center [106, 131] width 192 height 22
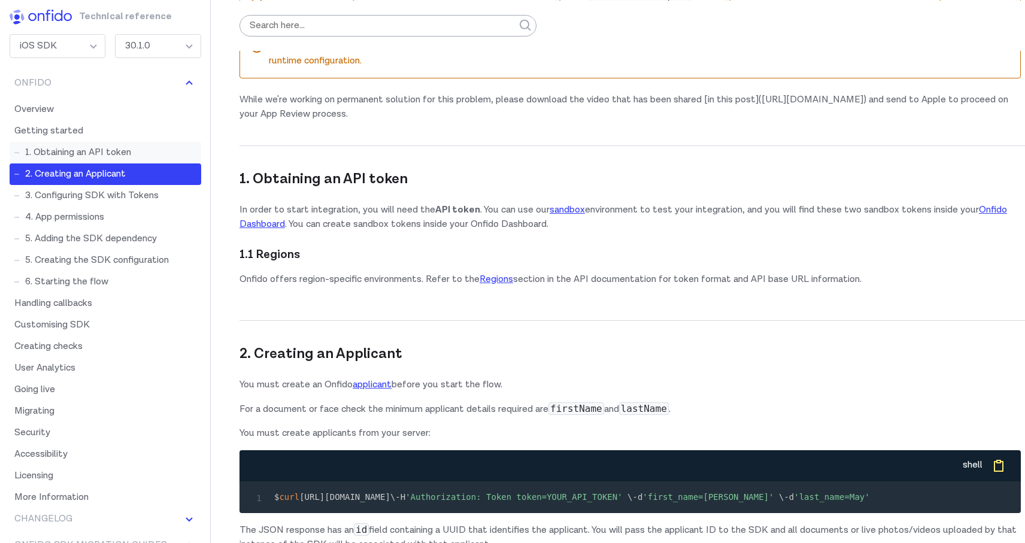
click at [82, 149] on link "1. Obtaining an API token" at bounding box center [106, 153] width 192 height 22
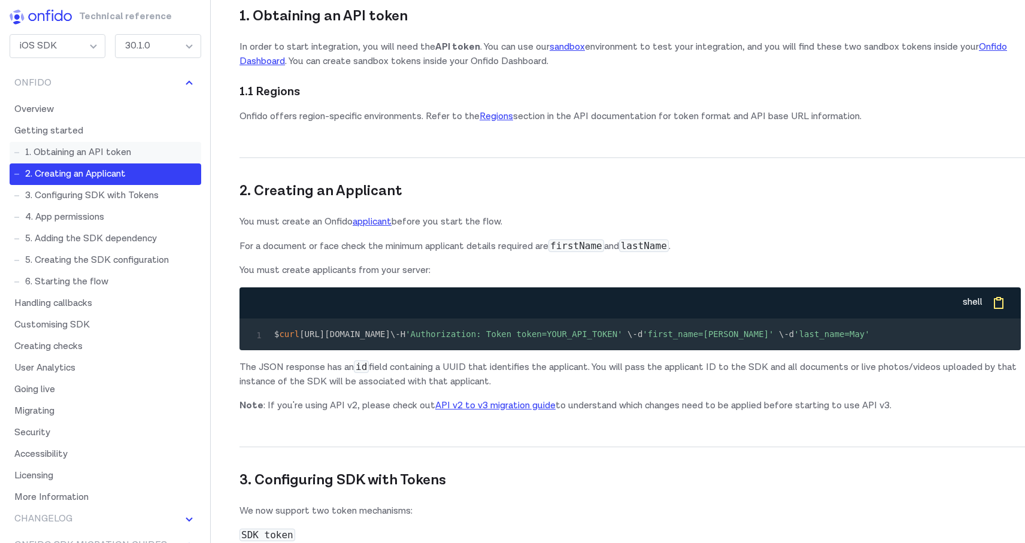
click at [67, 153] on link "1. Obtaining an API token" at bounding box center [106, 153] width 192 height 22
click at [103, 196] on link "3. Configuring SDK with Tokens" at bounding box center [106, 196] width 192 height 22
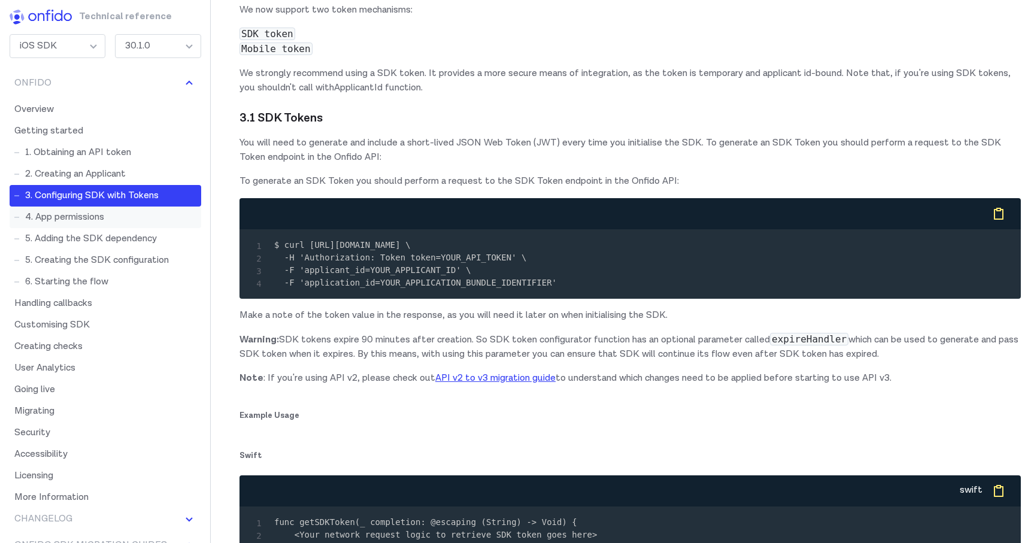
click at [87, 222] on link "4. App permissions" at bounding box center [106, 218] width 192 height 22
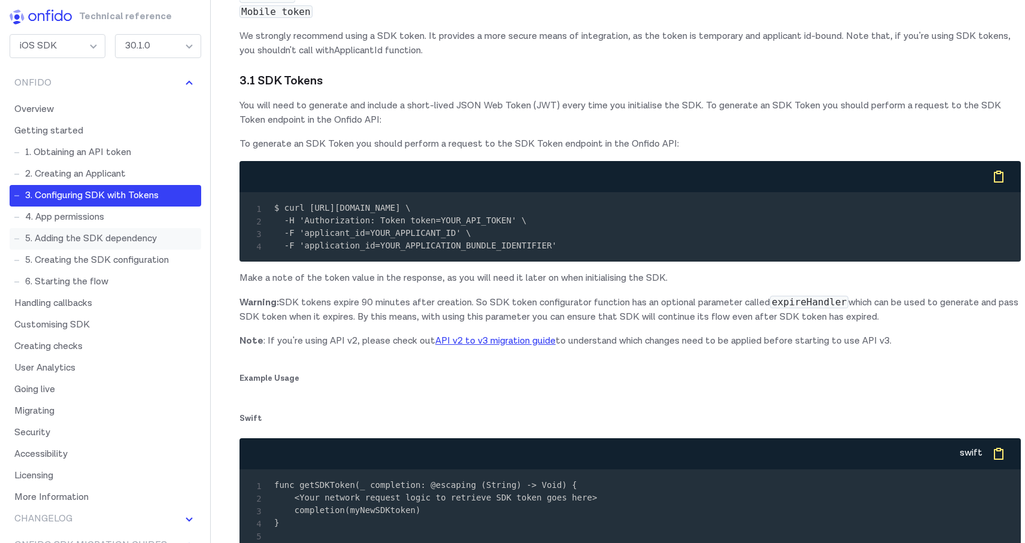
scroll to position [1585, 0]
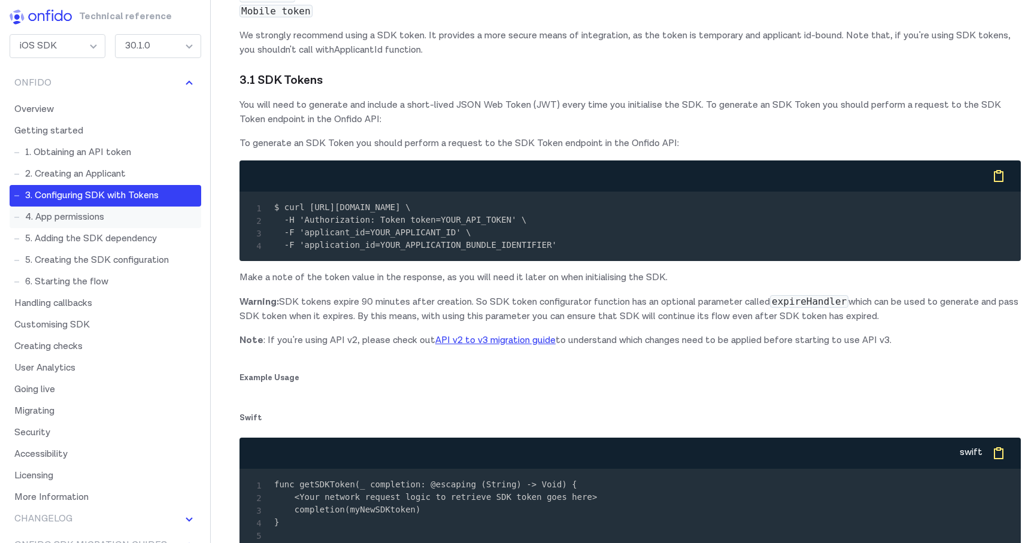
click at [105, 220] on link "4. App permissions" at bounding box center [106, 218] width 192 height 22
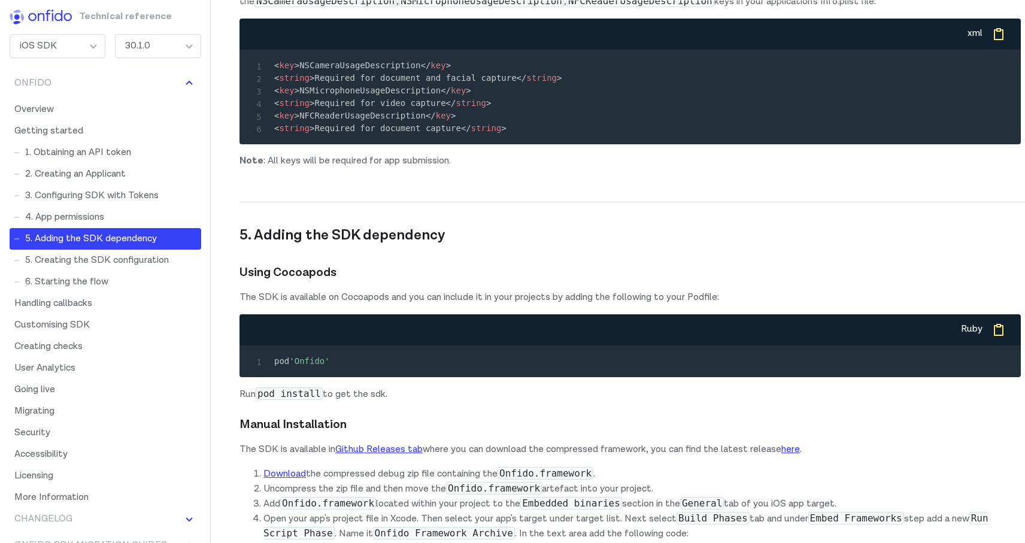
click at [110, 233] on link "5. Adding the SDK dependency" at bounding box center [106, 239] width 192 height 22
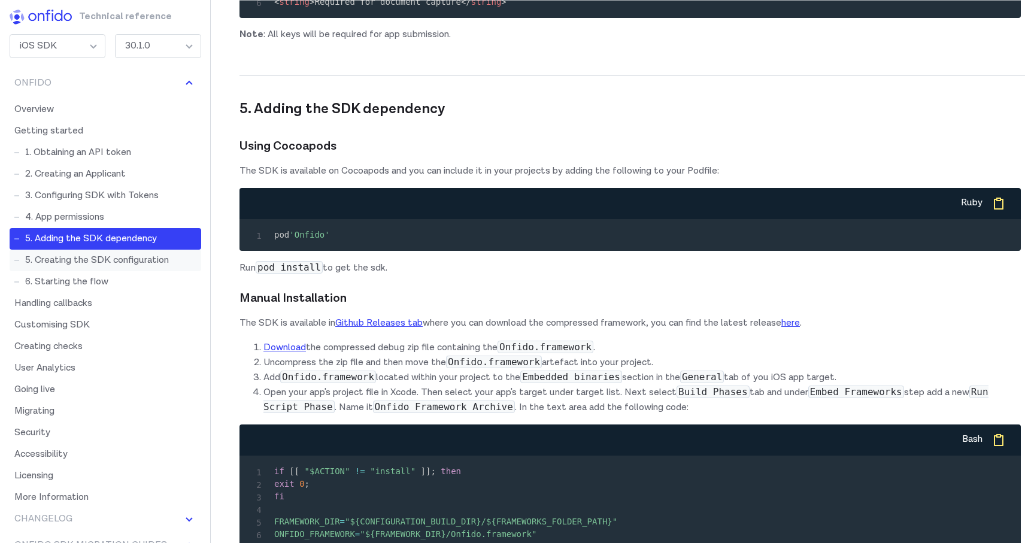
click at [118, 253] on link "5. Creating the SDK configuration" at bounding box center [106, 261] width 192 height 22
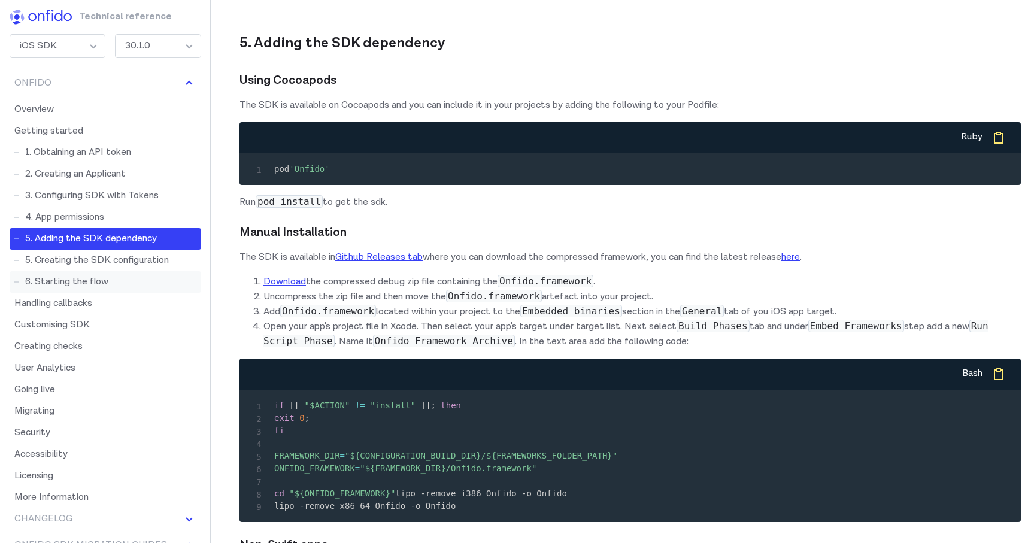
click at [98, 274] on link "6. Starting the flow" at bounding box center [106, 282] width 192 height 22
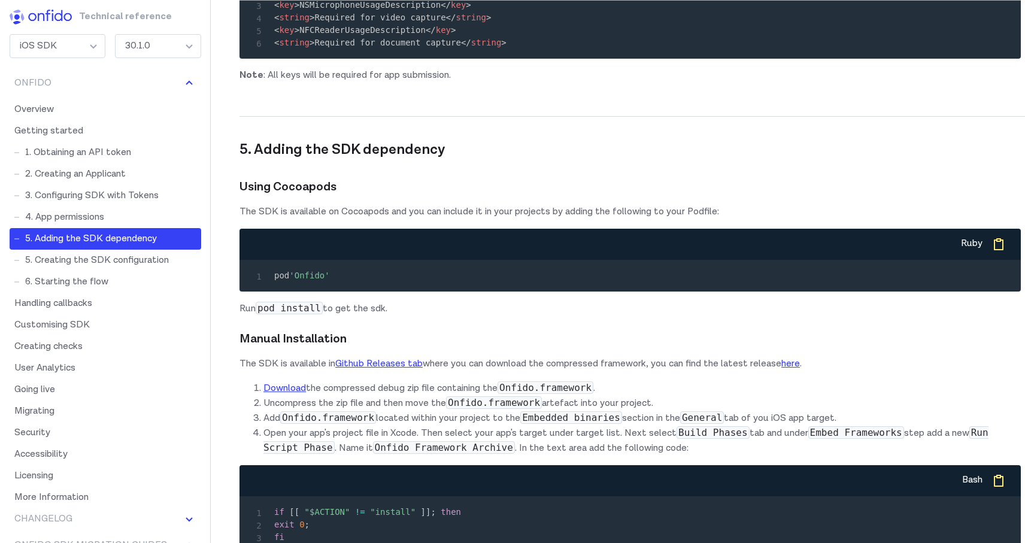
scroll to position [3318, 0]
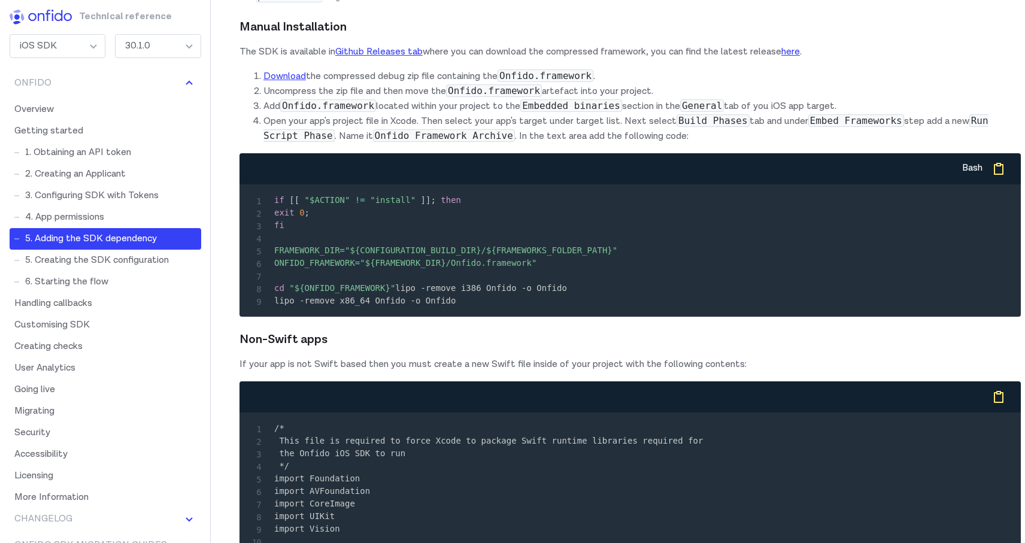
copy span "Onfido"
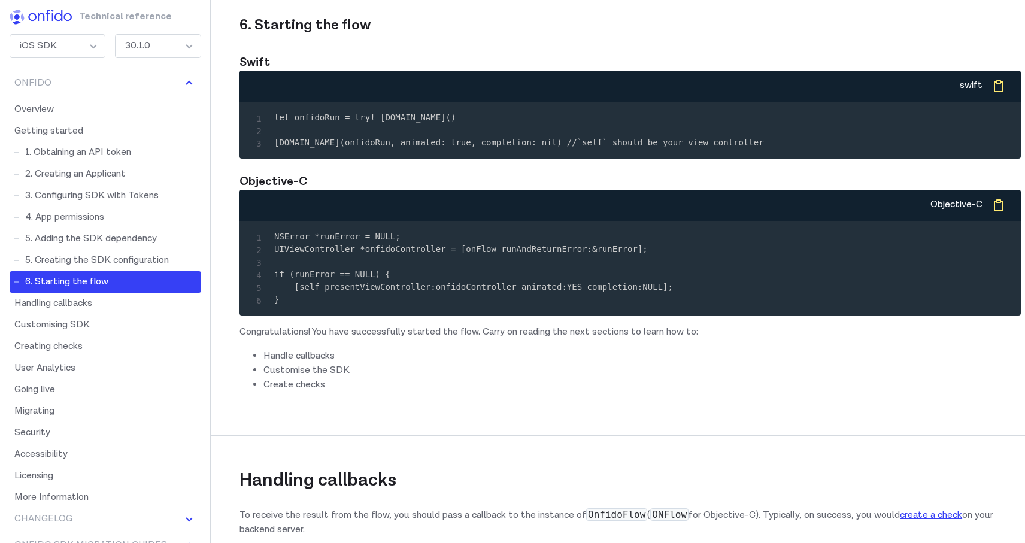
scroll to position [4737, 0]
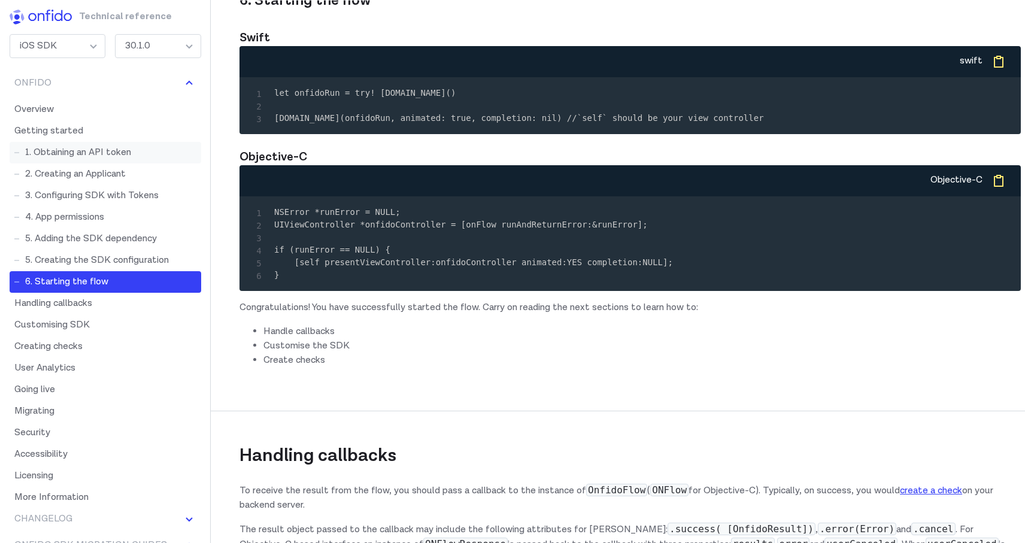
click at [73, 161] on link "1. Obtaining an API token" at bounding box center [106, 153] width 192 height 22
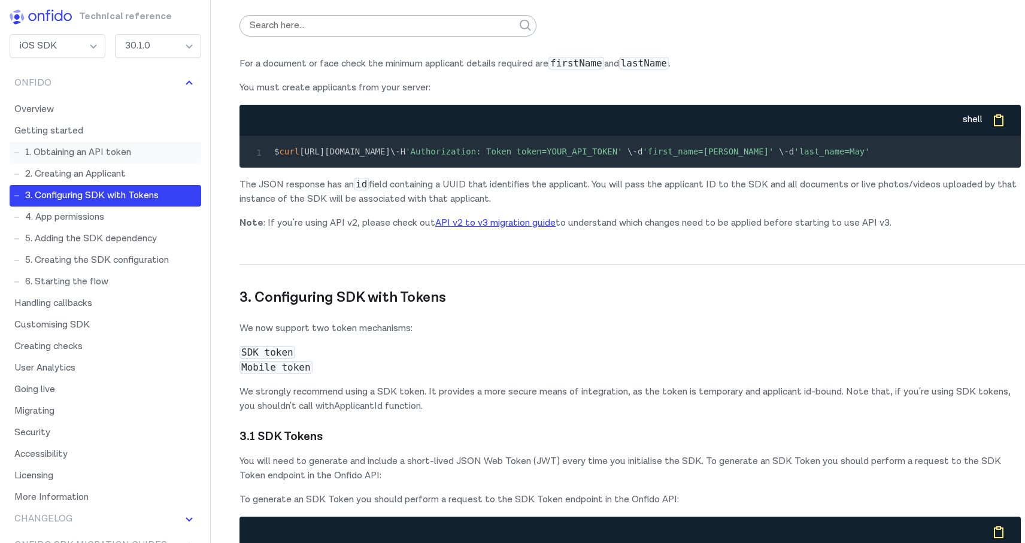
scroll to position [1222, 0]
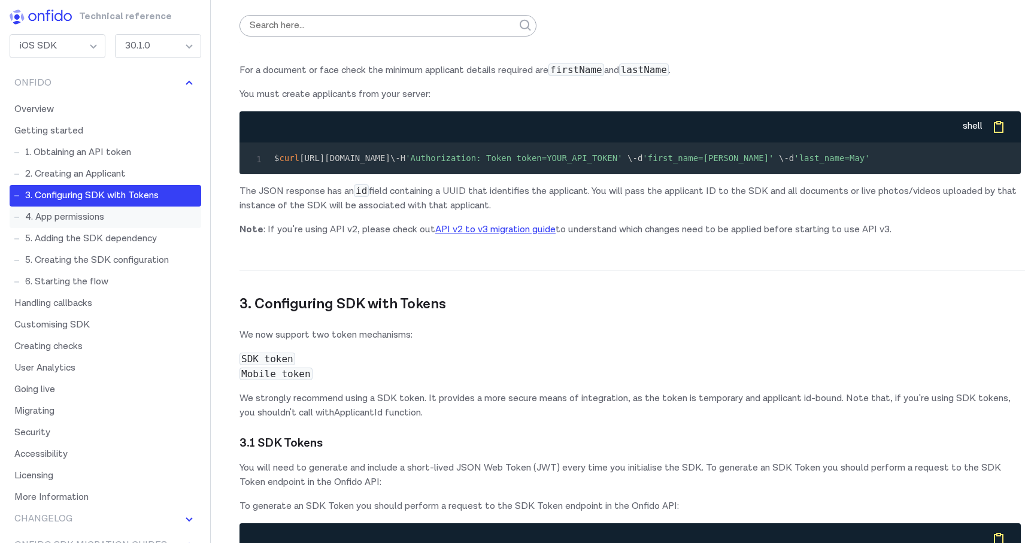
click at [69, 208] on link "4. App permissions" at bounding box center [106, 218] width 192 height 22
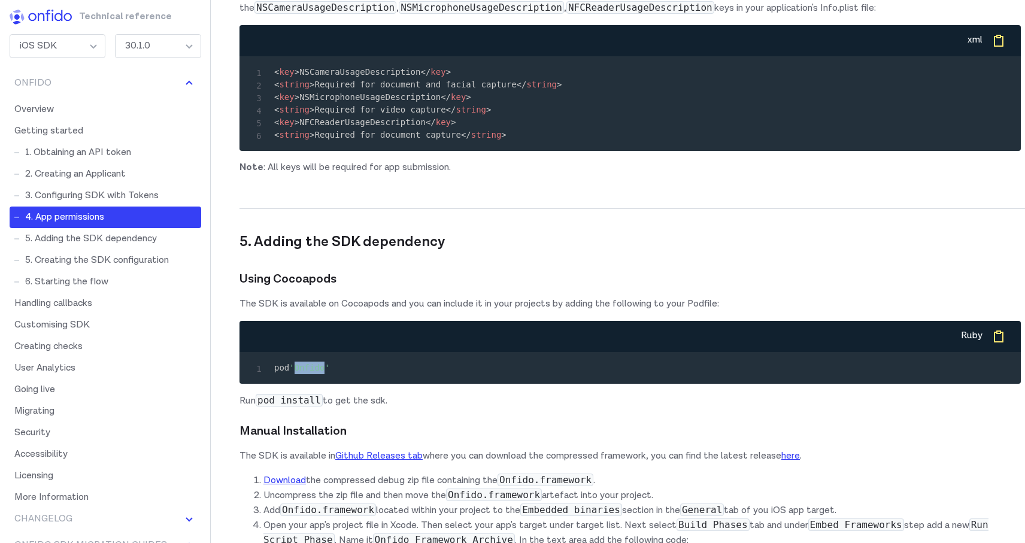
scroll to position [2918, 0]
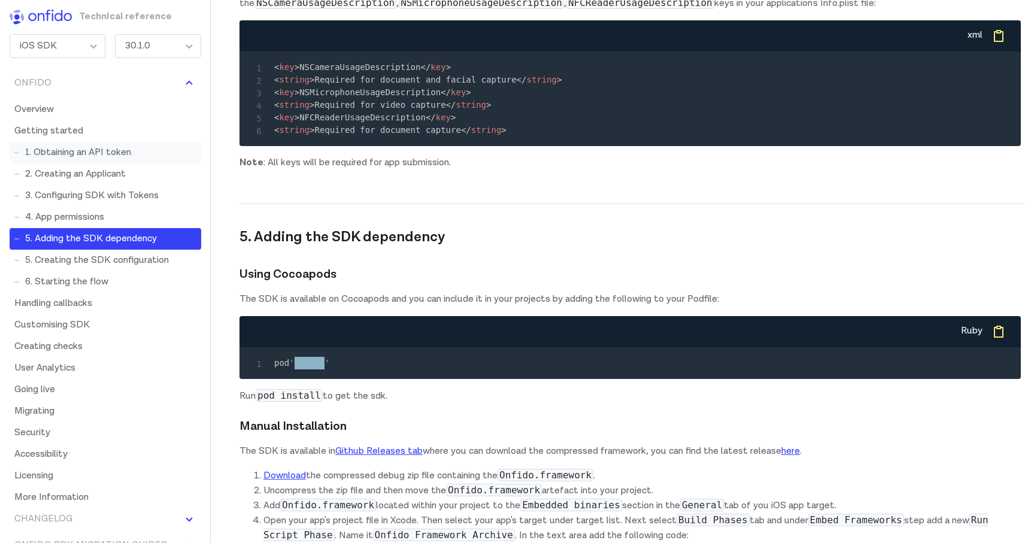
click at [104, 151] on link "1. Obtaining an API token" at bounding box center [106, 153] width 192 height 22
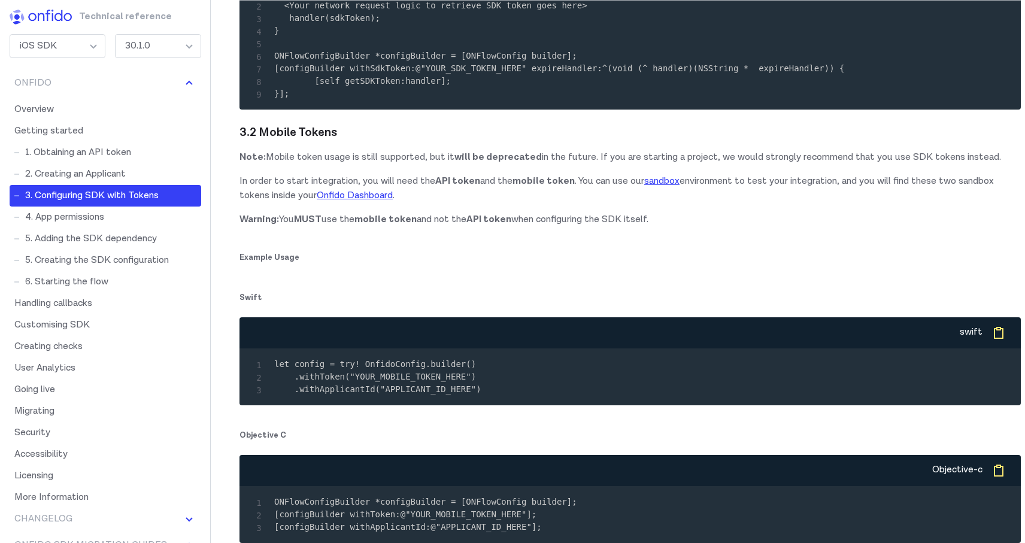
scroll to position [2298, 0]
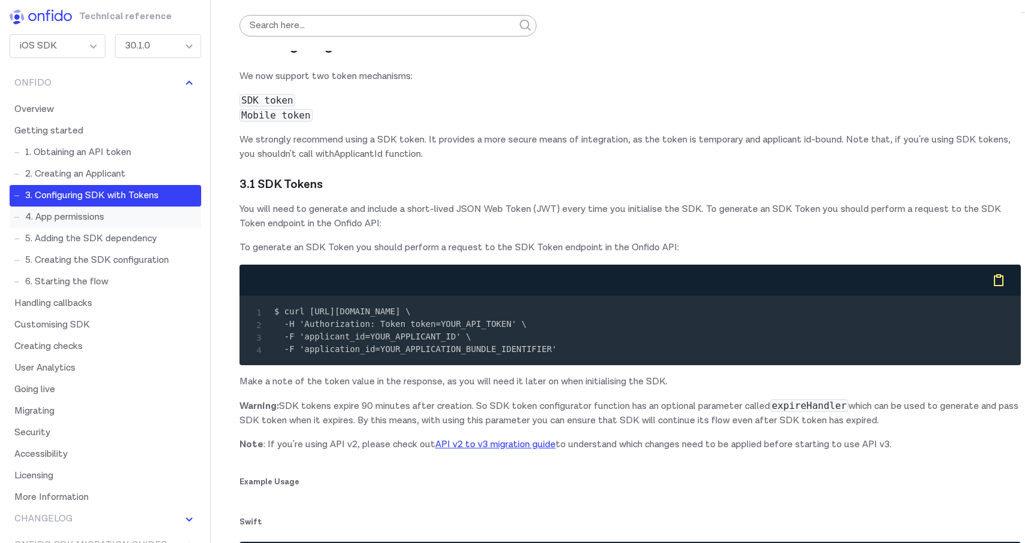
click at [69, 213] on link "4. App permissions" at bounding box center [106, 218] width 192 height 22
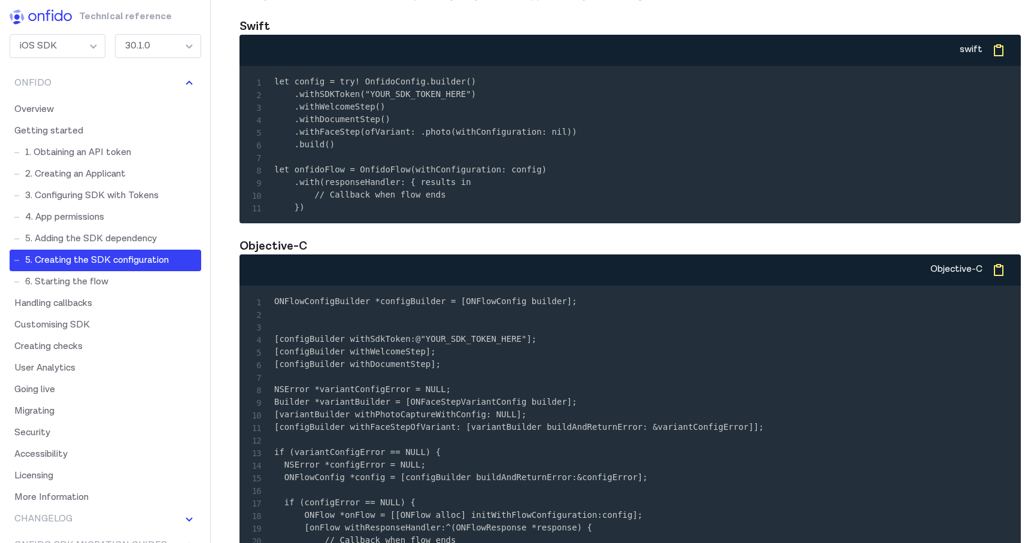
scroll to position [4101, 0]
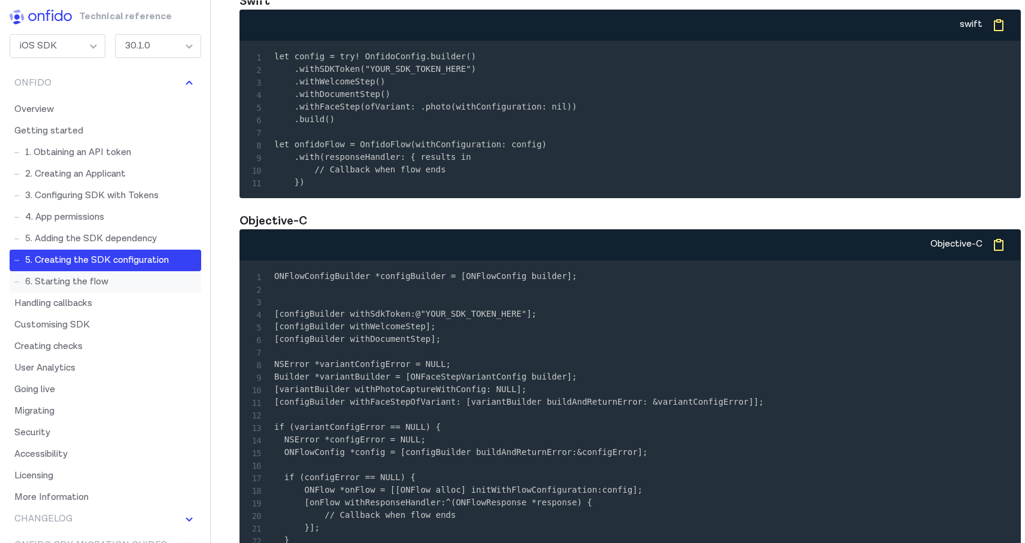
click at [83, 278] on link "6. Starting the flow" at bounding box center [106, 282] width 192 height 22
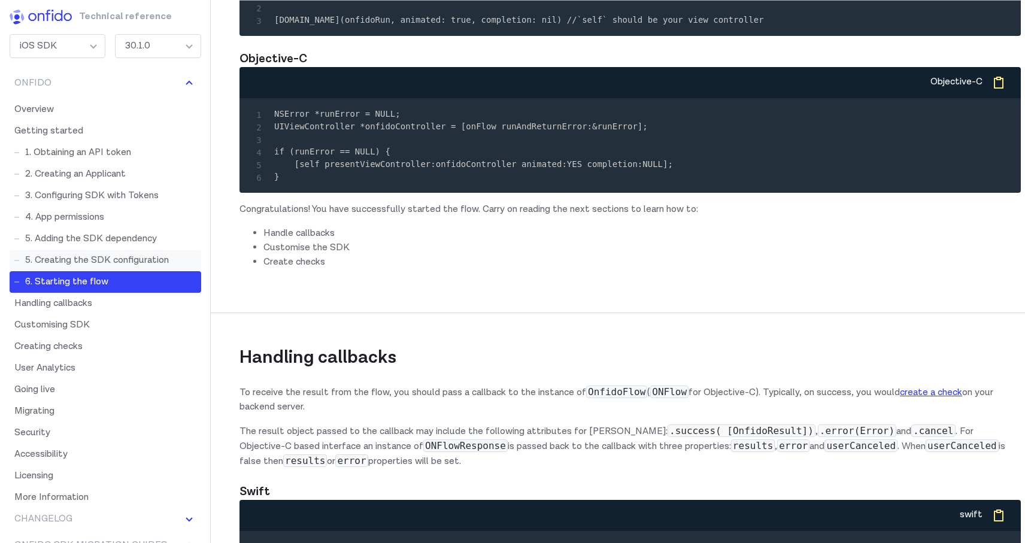
click at [86, 258] on link "5. Creating the SDK configuration" at bounding box center [106, 261] width 192 height 22
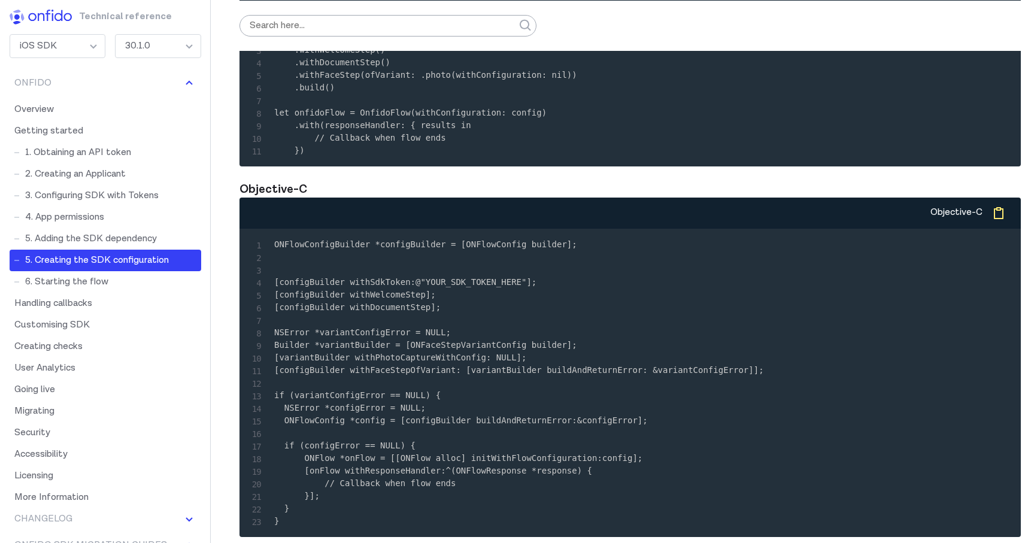
scroll to position [4092, 0]
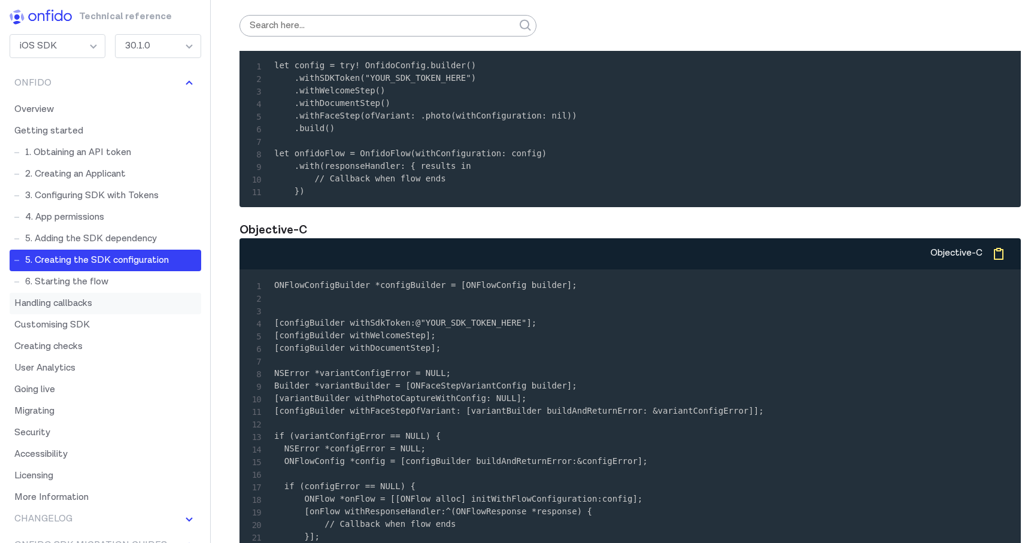
click at [43, 307] on link "Handling callbacks" at bounding box center [106, 304] width 192 height 22
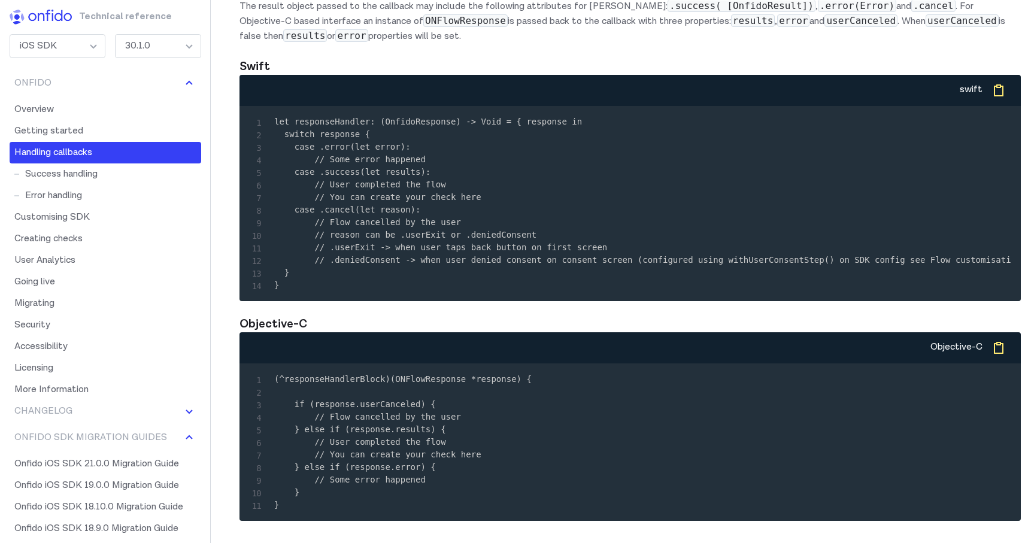
scroll to position [5278, 0]
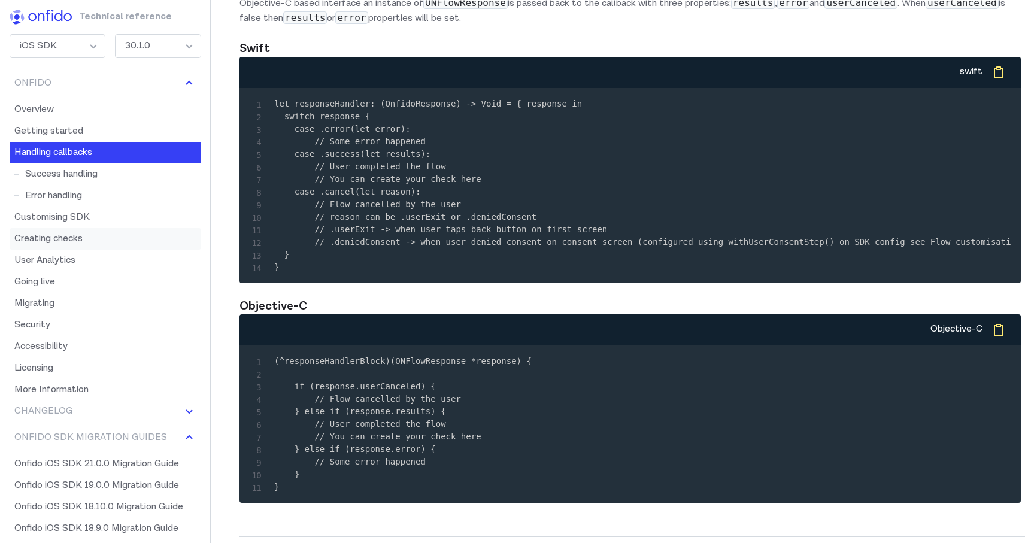
click at [55, 248] on link "Creating checks" at bounding box center [106, 239] width 192 height 22
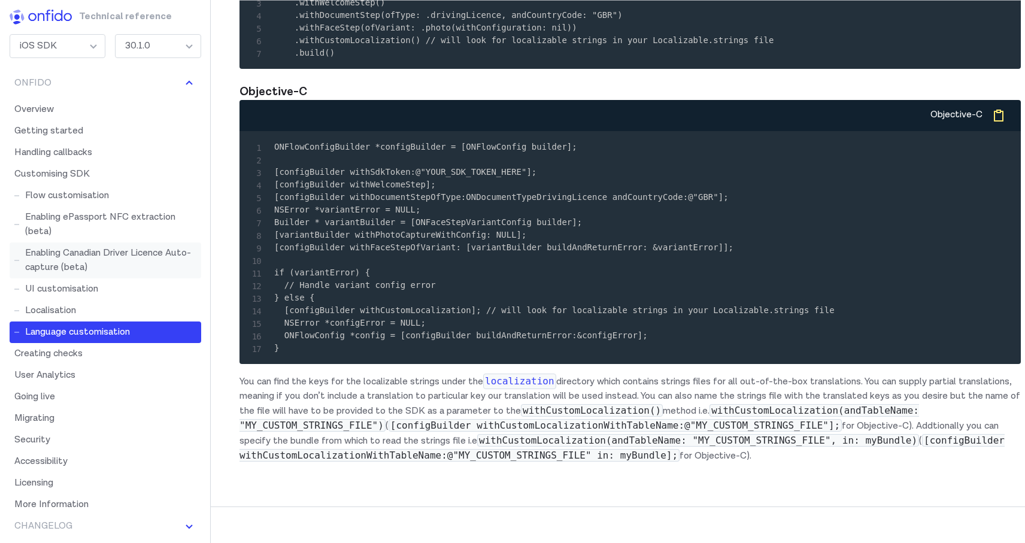
scroll to position [15941, 0]
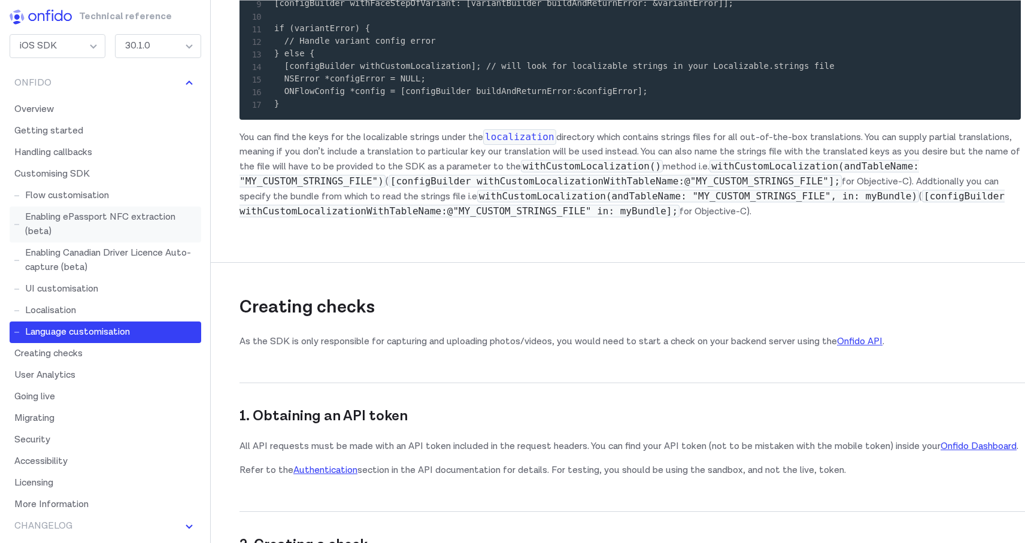
click at [78, 222] on link "Enabling ePassport NFC extraction (beta)" at bounding box center [106, 225] width 192 height 36
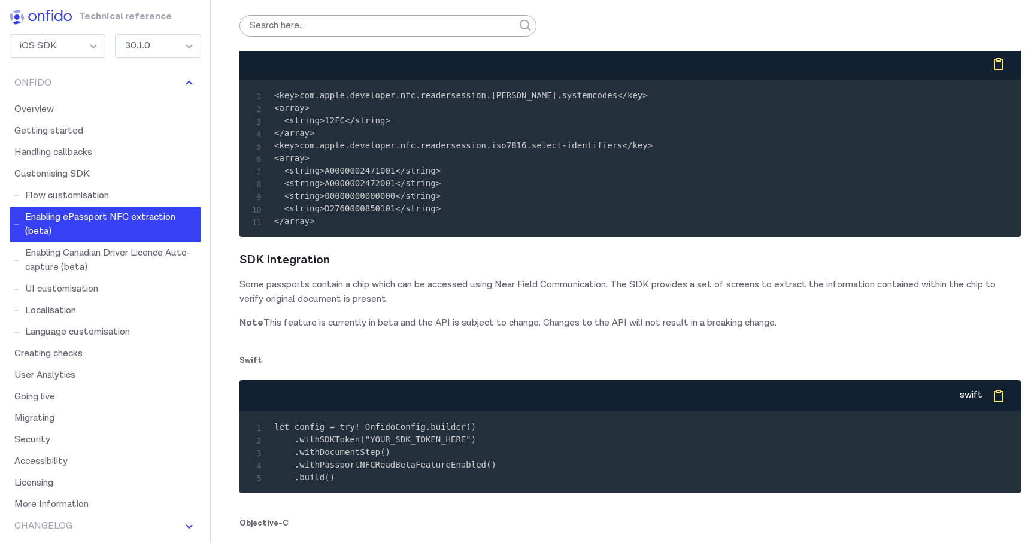
scroll to position [12838, 0]
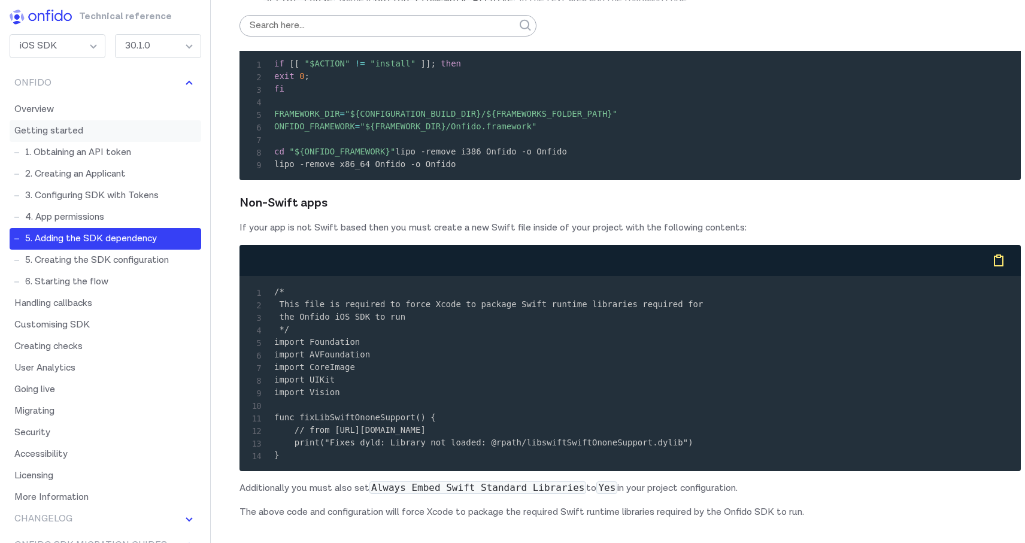
click at [75, 130] on link "Getting started" at bounding box center [106, 131] width 192 height 22
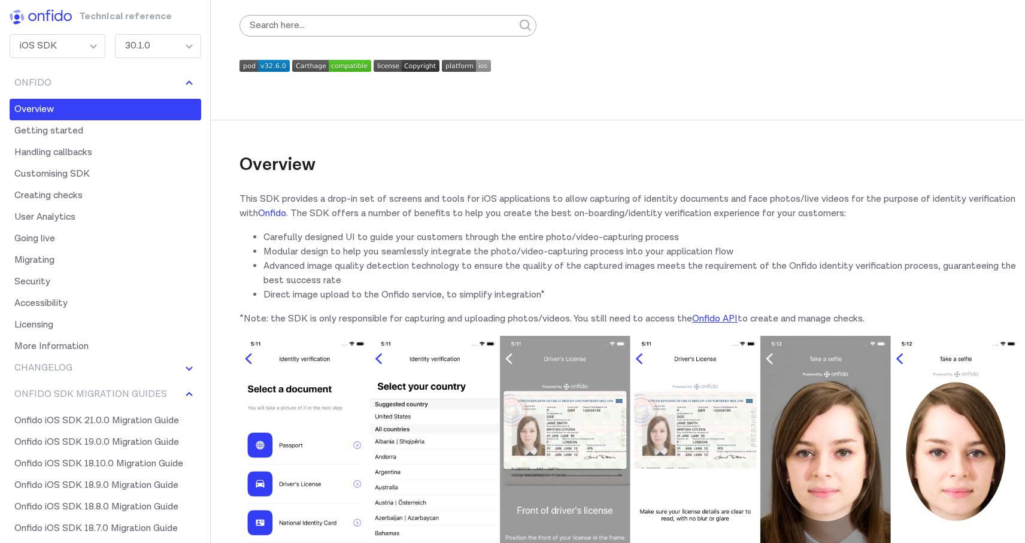
click at [286, 213] on link "Onfido" at bounding box center [272, 213] width 28 height 13
click at [64, 129] on link "Getting started" at bounding box center [106, 131] width 192 height 22
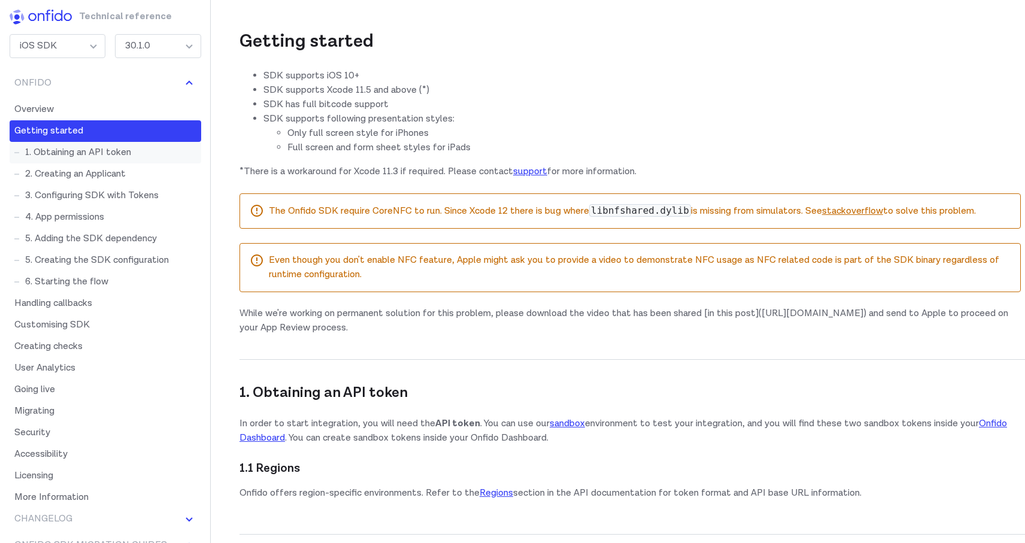
click at [71, 153] on link "1. Obtaining an API token" at bounding box center [106, 153] width 192 height 22
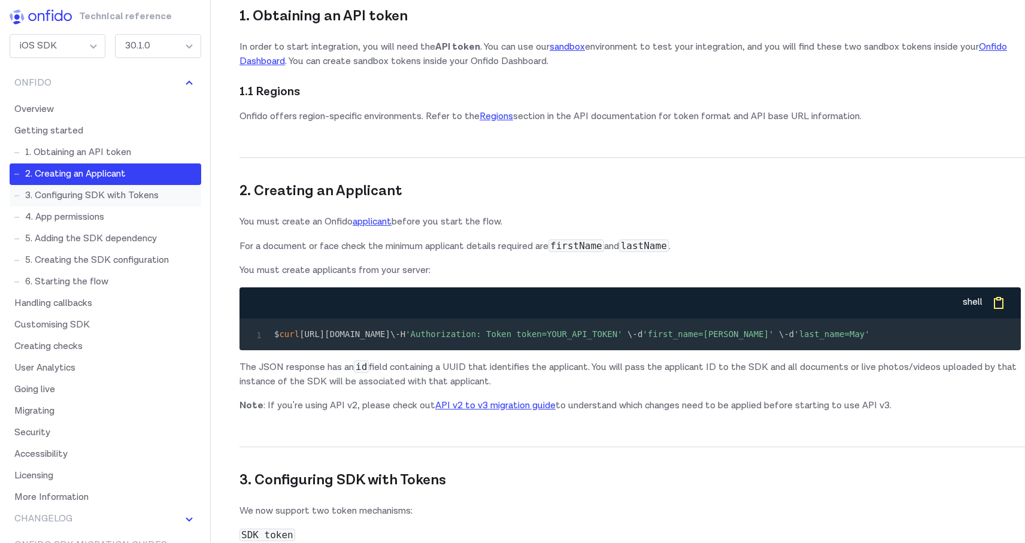
click at [83, 190] on link "3. Configuring SDK with Tokens" at bounding box center [106, 196] width 192 height 22
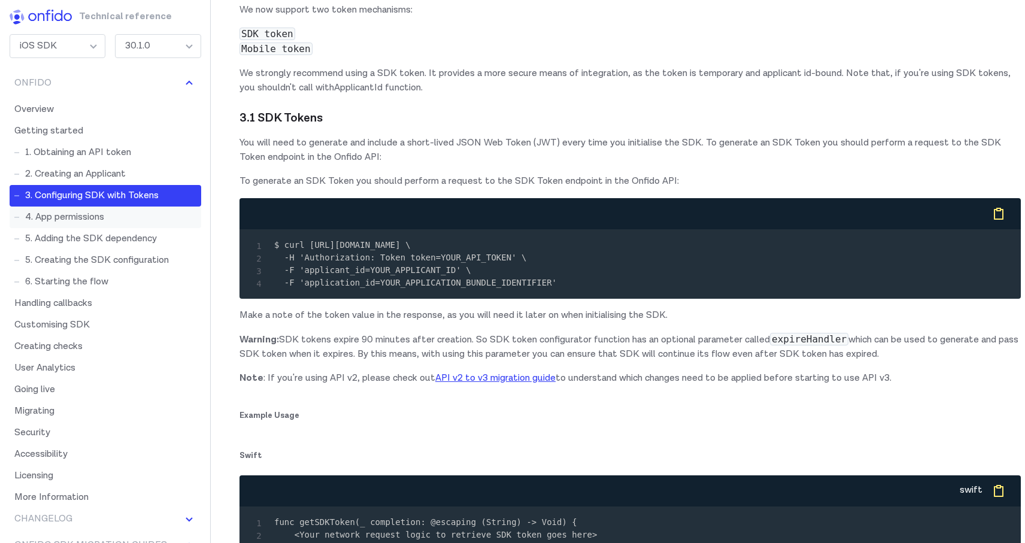
click at [87, 214] on link "4. App permissions" at bounding box center [106, 218] width 192 height 22
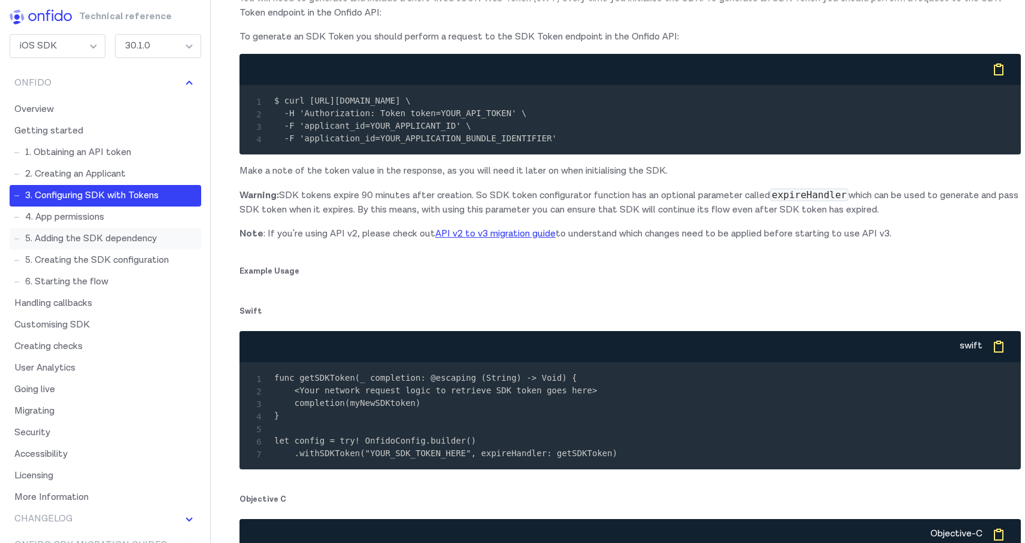
click at [92, 237] on link "5. Adding the SDK dependency" at bounding box center [106, 239] width 192 height 22
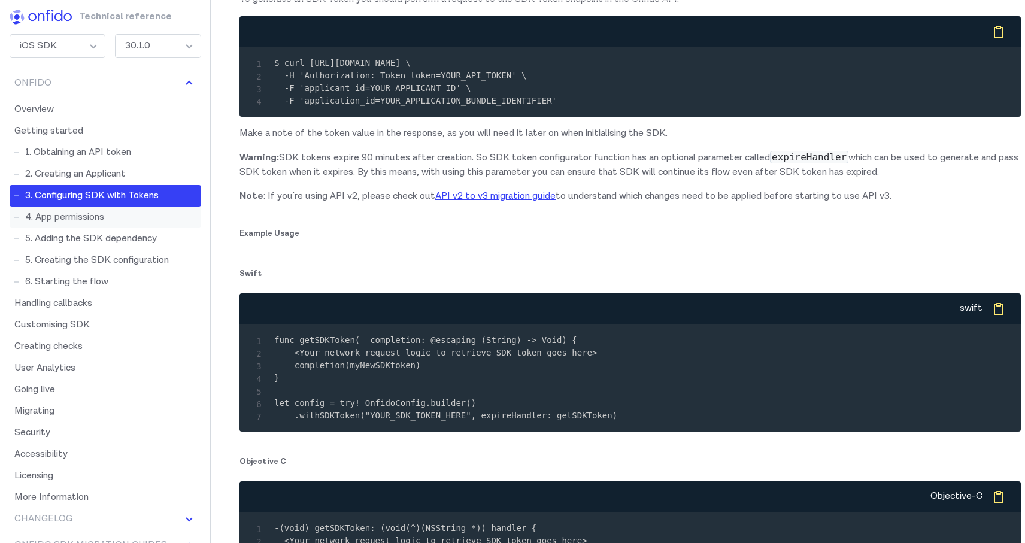
click at [83, 222] on link "4. App permissions" at bounding box center [106, 218] width 192 height 22
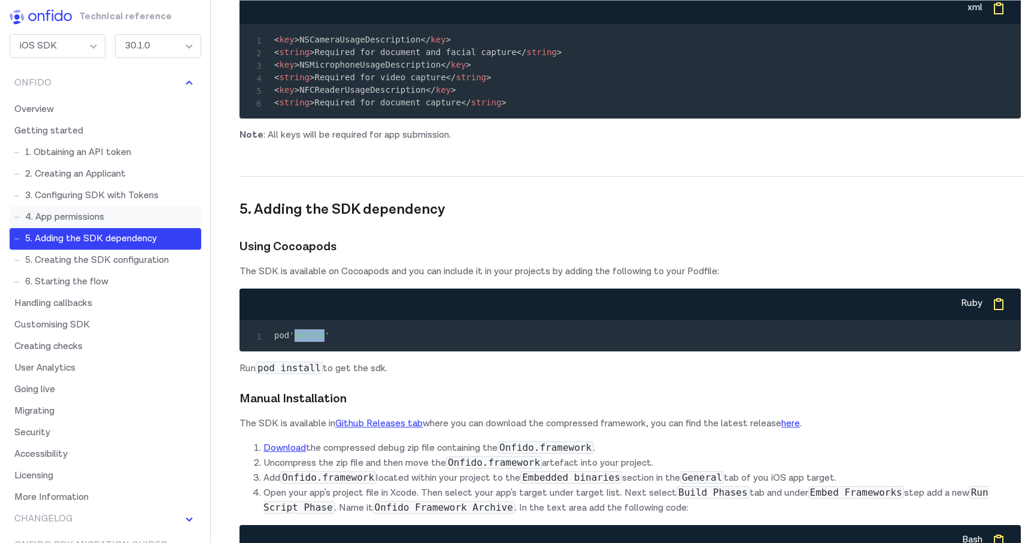
scroll to position [2947, 0]
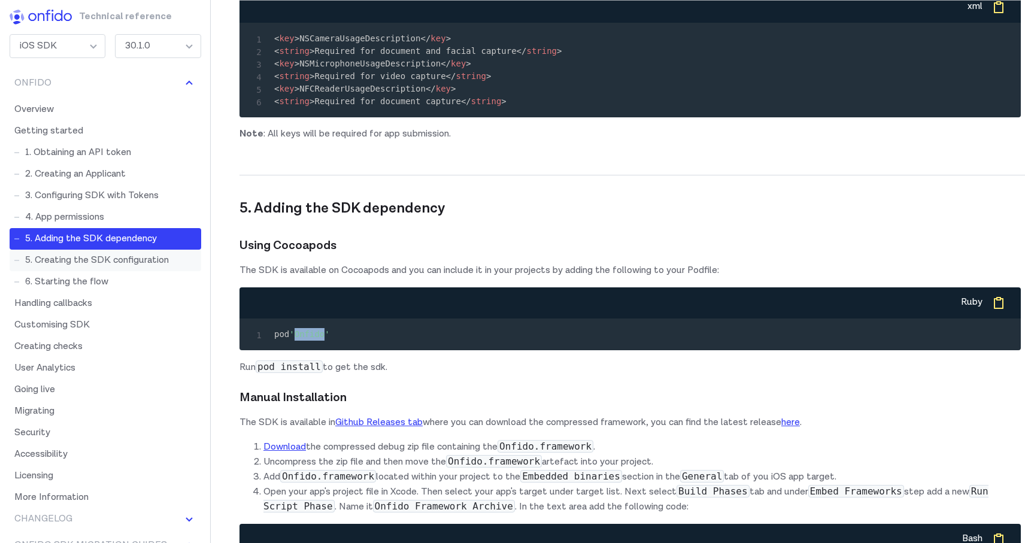
click at [96, 258] on link "5. Creating the SDK configuration" at bounding box center [106, 261] width 192 height 22
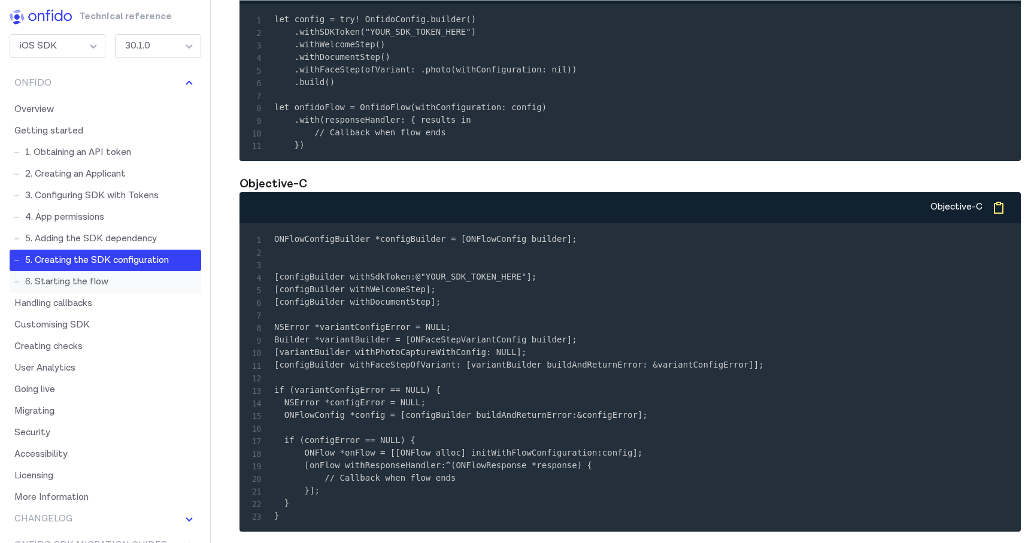
click at [96, 282] on link "6. Starting the flow" at bounding box center [106, 282] width 192 height 22
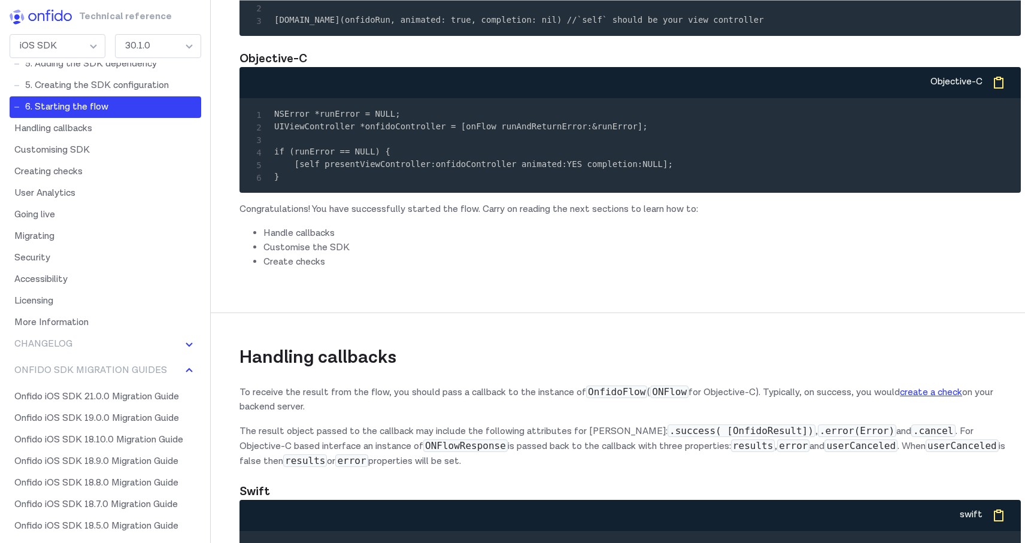
scroll to position [67, 0]
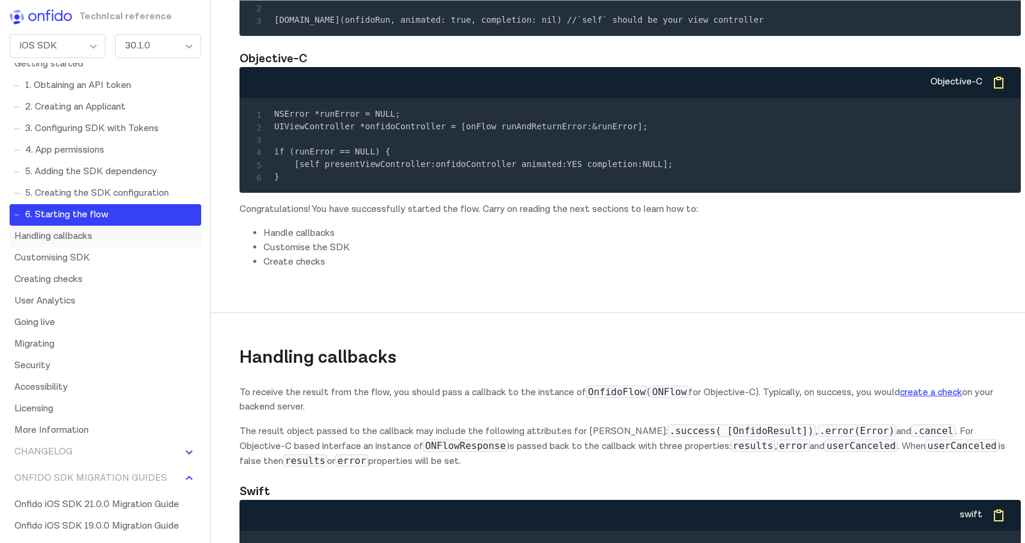
click at [74, 233] on link "Handling callbacks" at bounding box center [106, 237] width 192 height 22
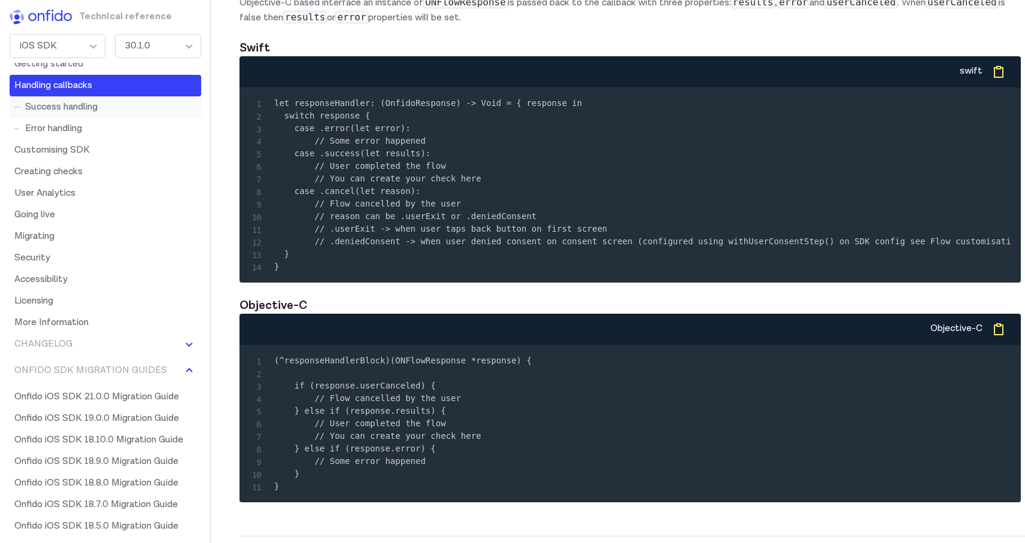
click at [52, 108] on link "Success handling" at bounding box center [106, 107] width 192 height 22
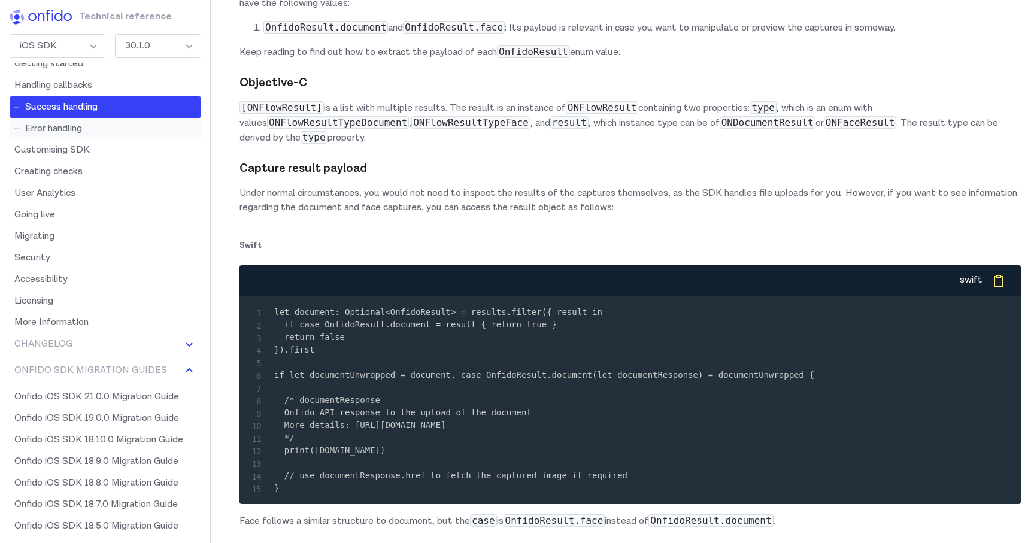
click at [60, 124] on link "Error handling" at bounding box center [106, 129] width 192 height 22
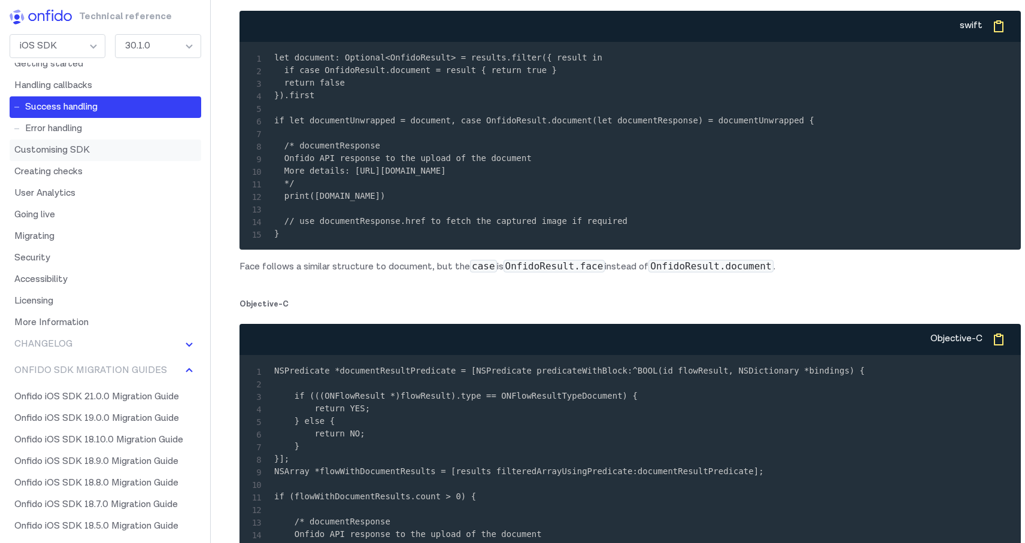
click at [69, 154] on link "Customising SDK" at bounding box center [106, 151] width 192 height 22
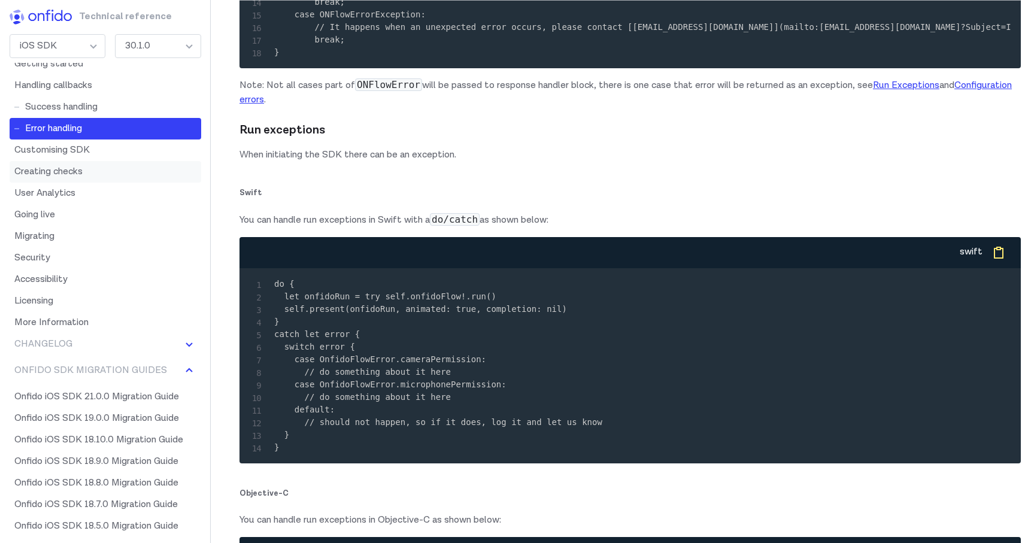
click at [72, 175] on link "Creating checks" at bounding box center [106, 172] width 192 height 22
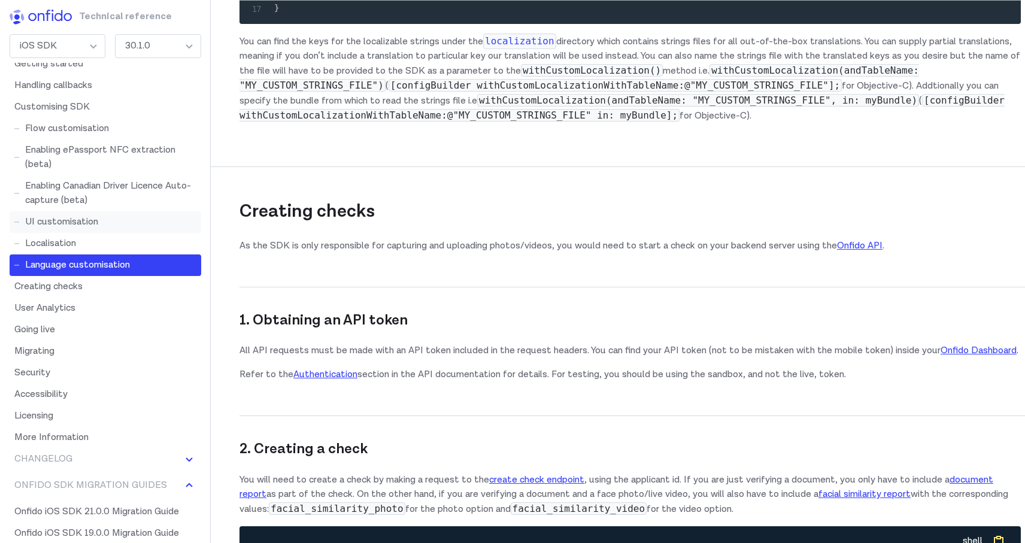
scroll to position [16054, 0]
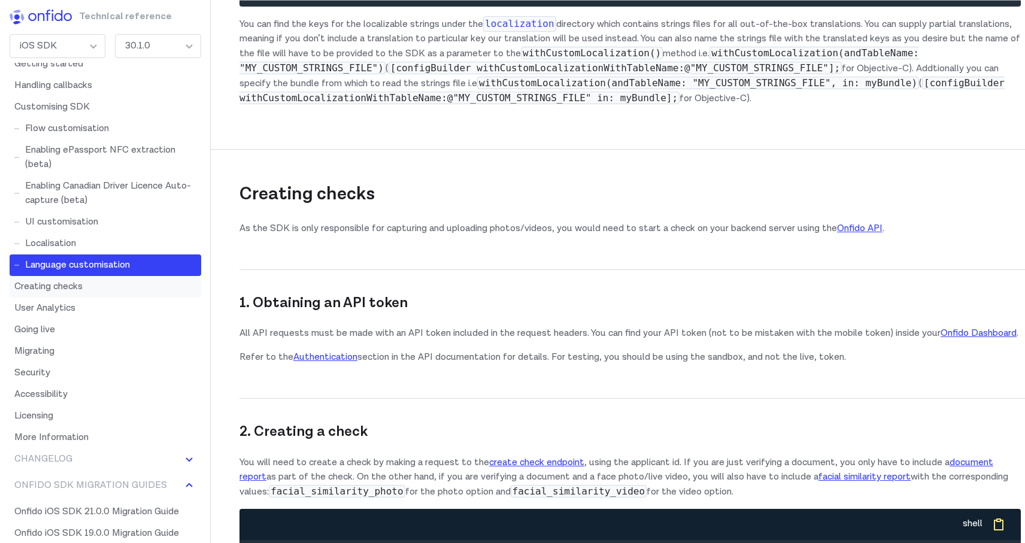
click at [97, 286] on link "Creating checks" at bounding box center [106, 287] width 192 height 22
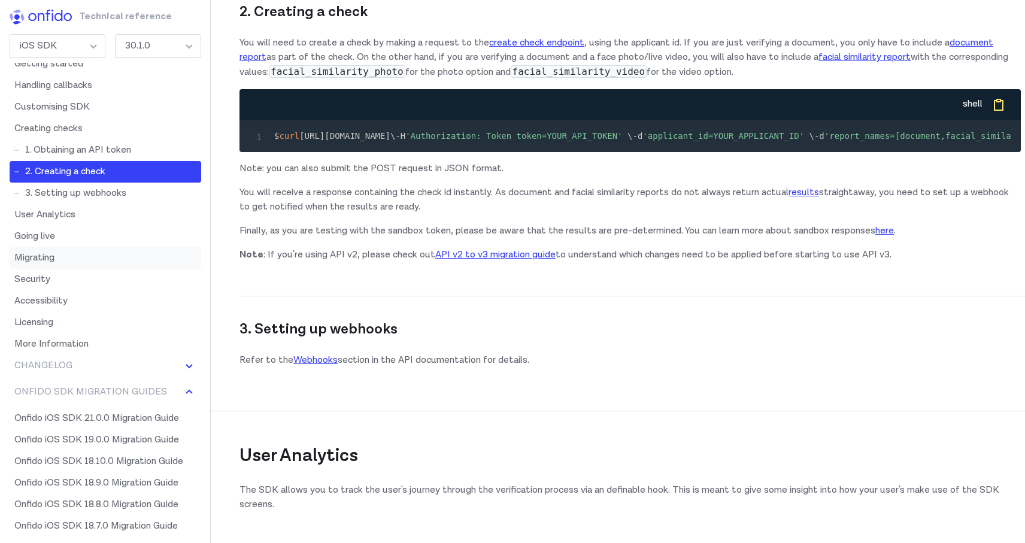
scroll to position [16475, 0]
